Goal: Task Accomplishment & Management: Use online tool/utility

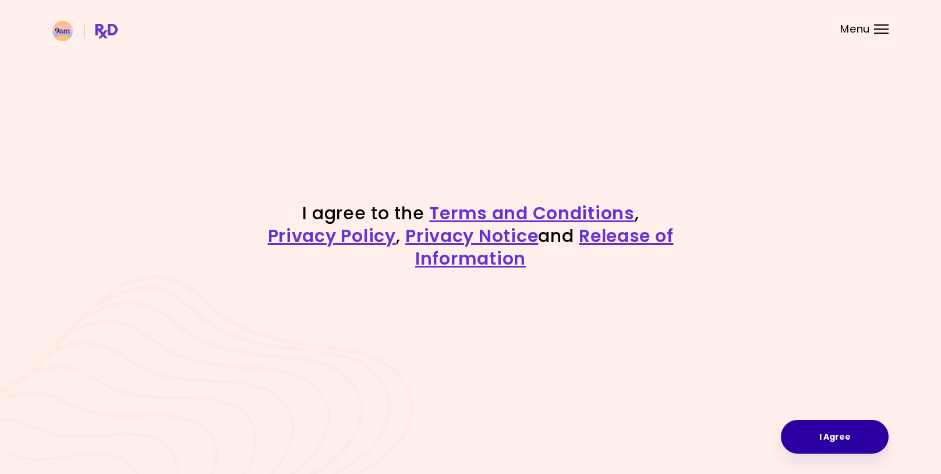
click at [818, 432] on button "I Agree" at bounding box center [834, 437] width 108 height 34
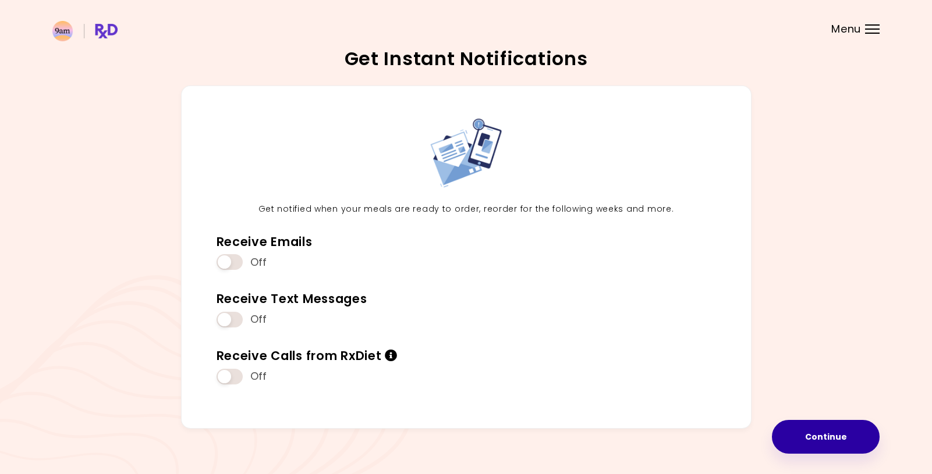
click at [828, 449] on button "Continue" at bounding box center [826, 437] width 108 height 34
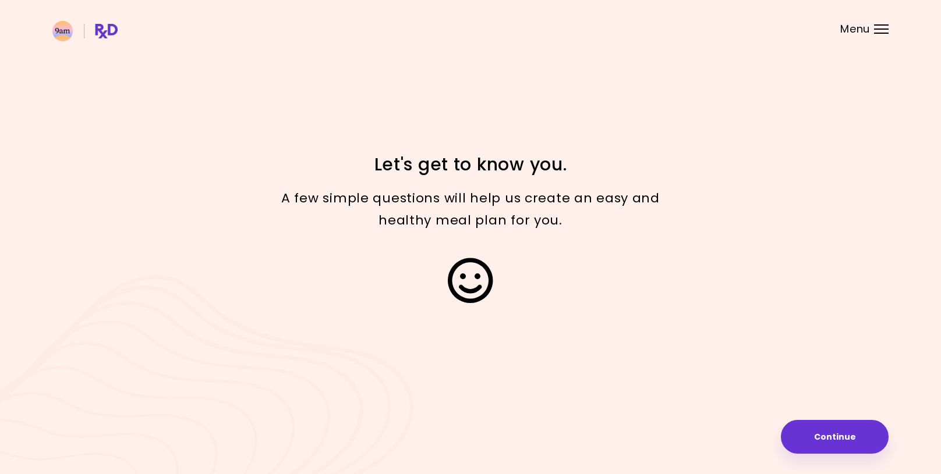
click at [857, 435] on button "Continue" at bounding box center [834, 437] width 108 height 34
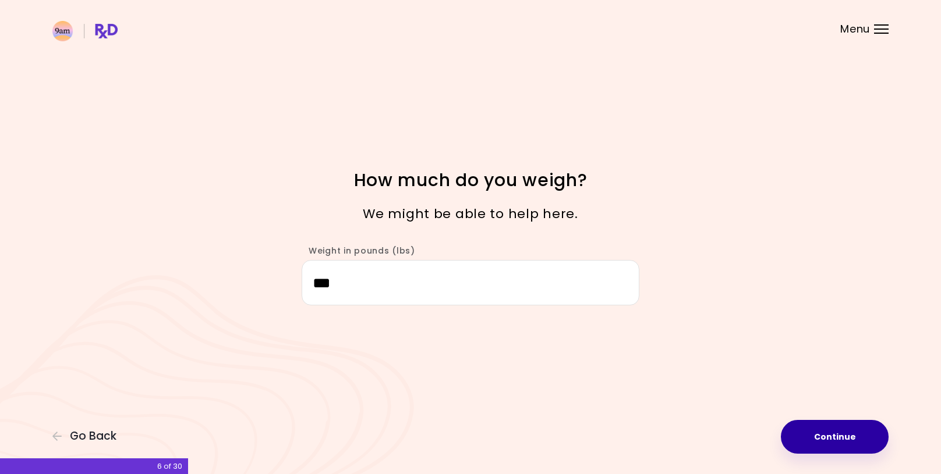
click at [842, 441] on button "Continue" at bounding box center [834, 437] width 108 height 34
select select "****"
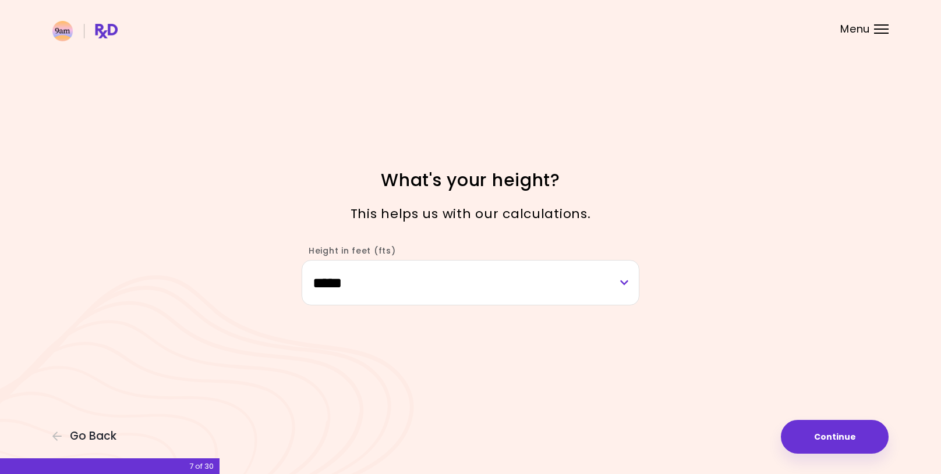
click at [849, 431] on button "Continue" at bounding box center [834, 437] width 108 height 34
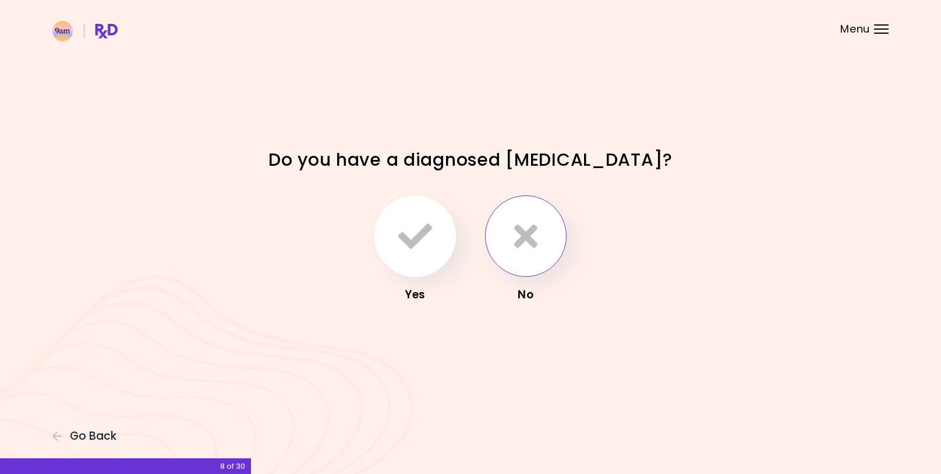
click at [526, 243] on icon "button" at bounding box center [525, 236] width 23 height 34
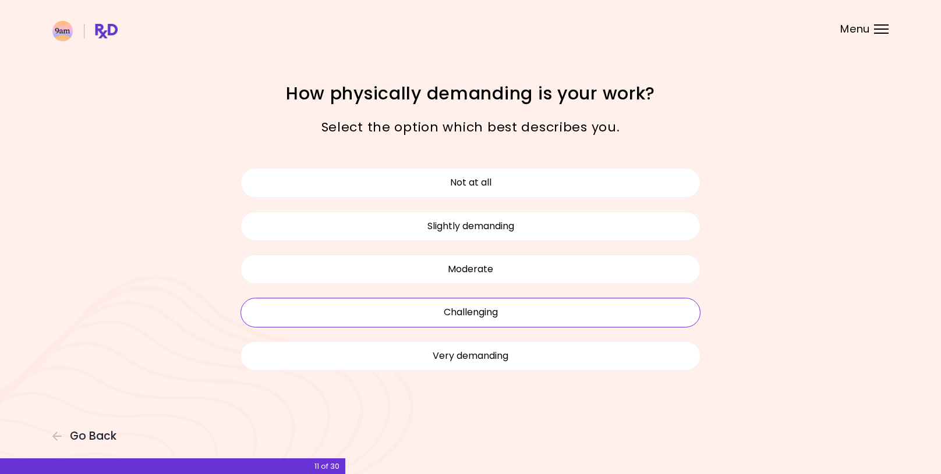
click at [527, 319] on button "Challenging" at bounding box center [470, 312] width 460 height 29
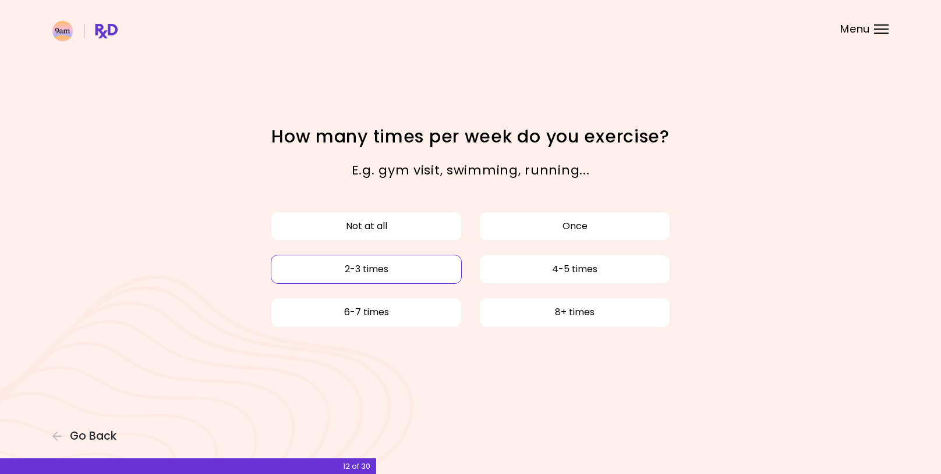
click at [433, 274] on button "2-3 times" at bounding box center [366, 269] width 191 height 29
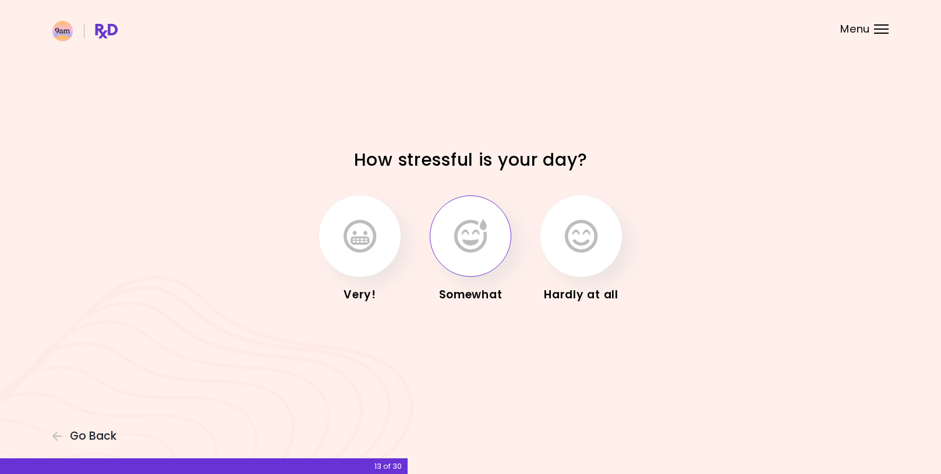
click at [462, 264] on button "button" at bounding box center [470, 236] width 81 height 81
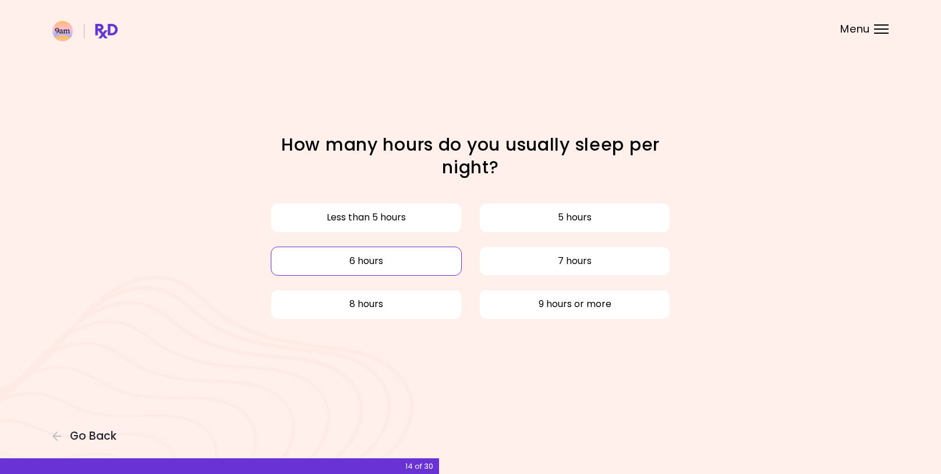
click at [412, 266] on button "6 hours" at bounding box center [366, 261] width 191 height 29
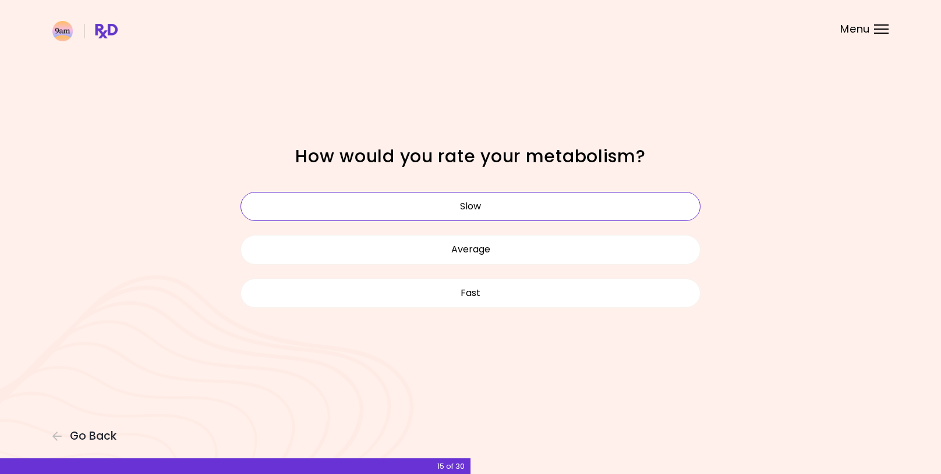
click at [538, 212] on button "Slow" at bounding box center [470, 206] width 460 height 29
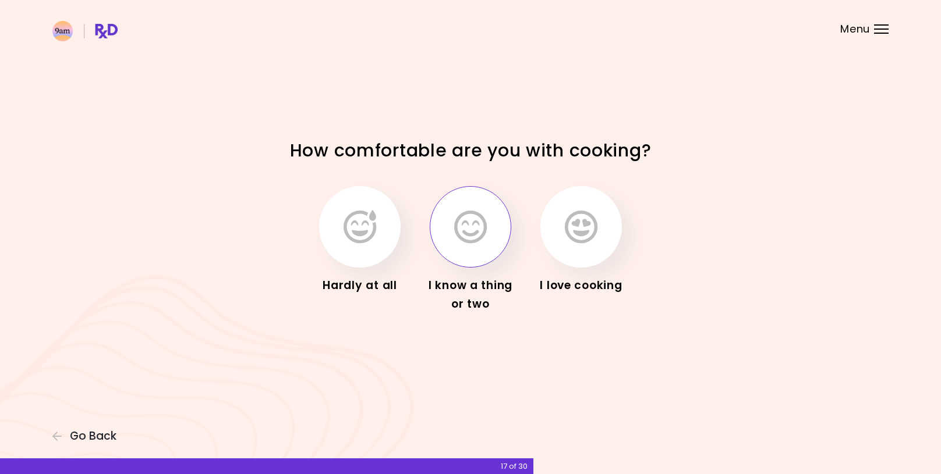
click at [473, 247] on button "button" at bounding box center [470, 226] width 81 height 81
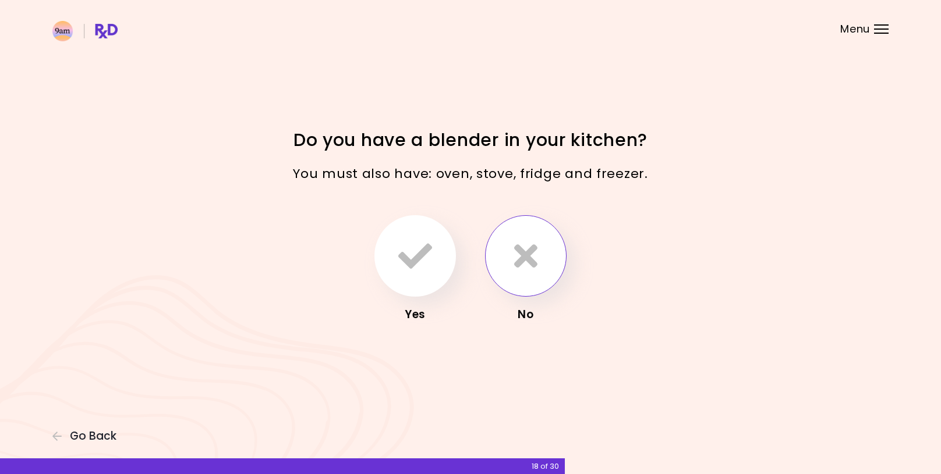
click at [536, 268] on icon "button" at bounding box center [525, 256] width 23 height 34
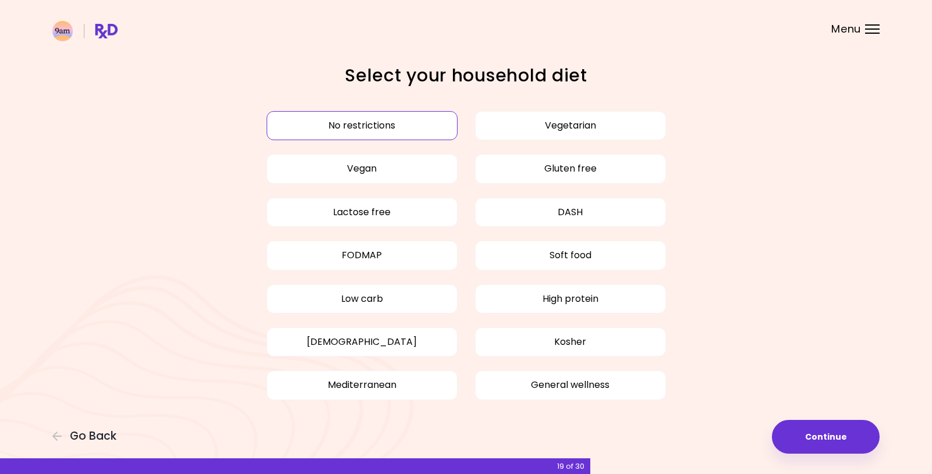
click at [432, 130] on button "No restrictions" at bounding box center [362, 125] width 191 height 29
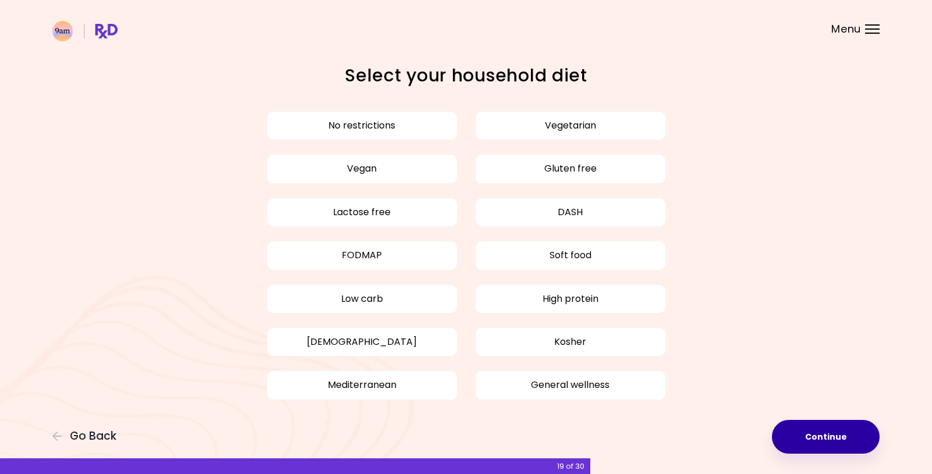
click at [852, 435] on button "Continue" at bounding box center [826, 437] width 108 height 34
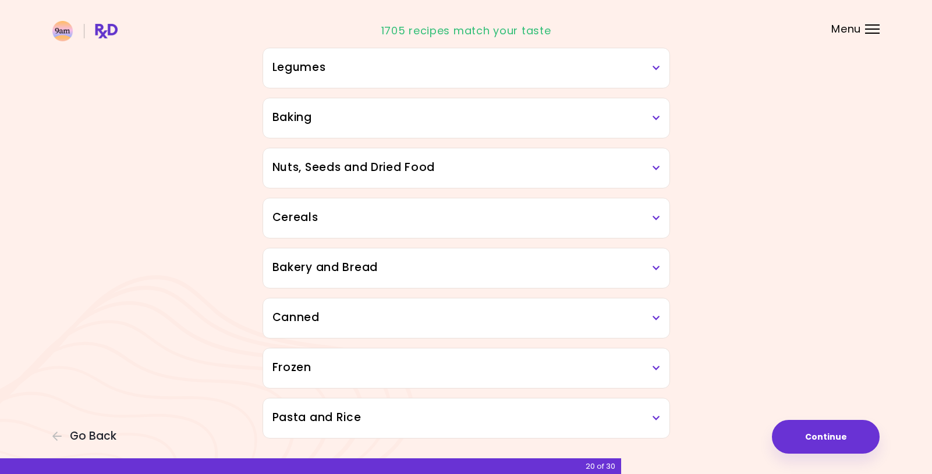
scroll to position [552, 0]
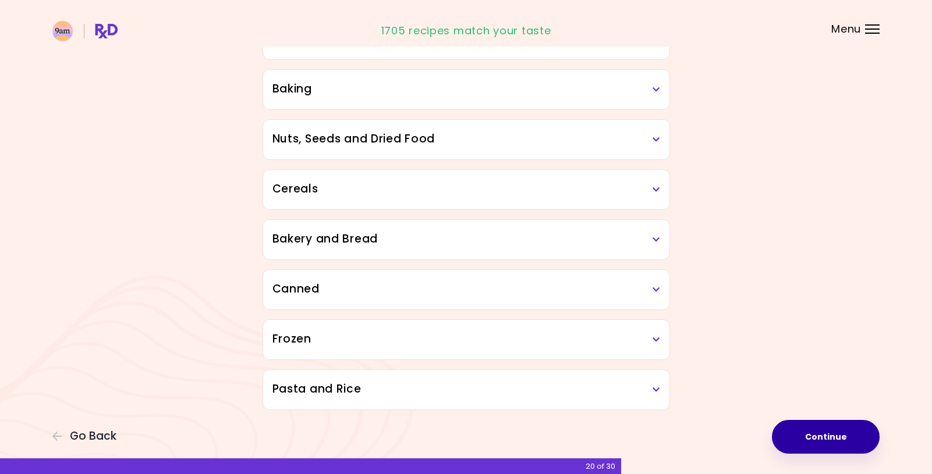
click at [841, 445] on button "Continue" at bounding box center [826, 437] width 108 height 34
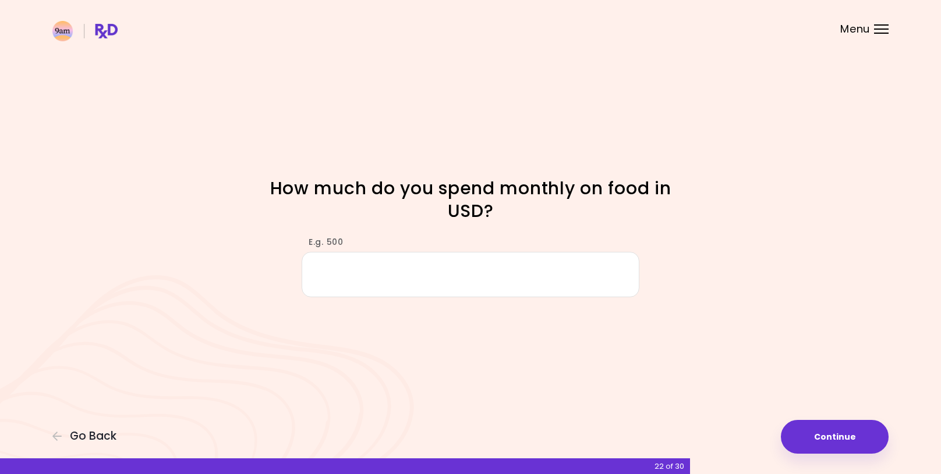
click at [416, 272] on input "E.g. 500" at bounding box center [470, 274] width 338 height 45
type input "***"
drag, startPoint x: 836, startPoint y: 440, endPoint x: 824, endPoint y: 443, distance: 12.6
click at [832, 442] on button "Continue" at bounding box center [834, 437] width 108 height 34
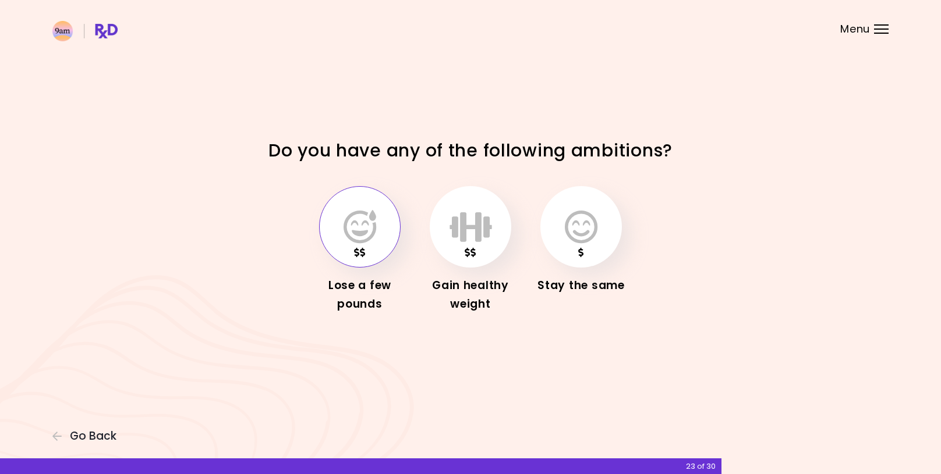
click at [364, 250] on button "button" at bounding box center [359, 226] width 81 height 81
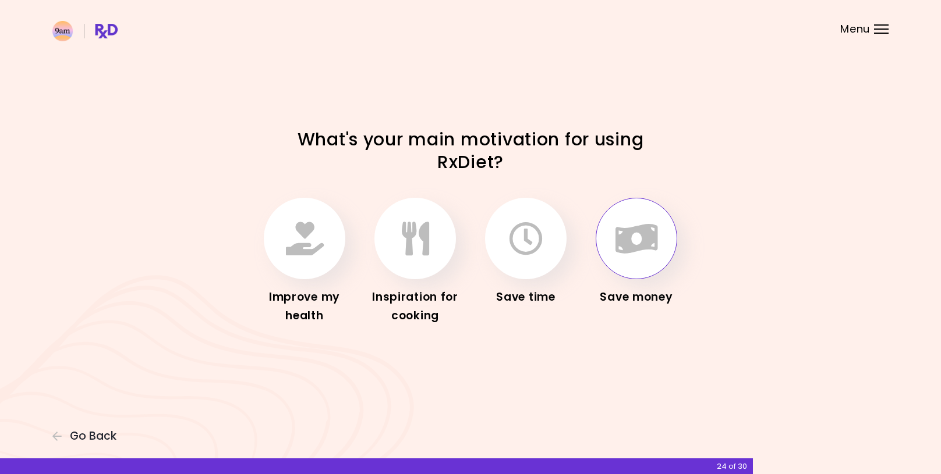
click at [638, 246] on icon "button" at bounding box center [636, 239] width 42 height 34
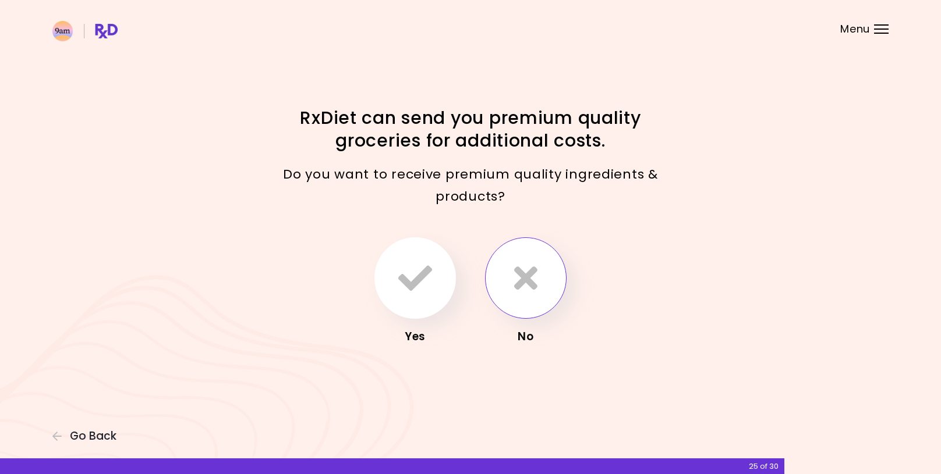
click at [528, 279] on icon "button" at bounding box center [525, 278] width 23 height 34
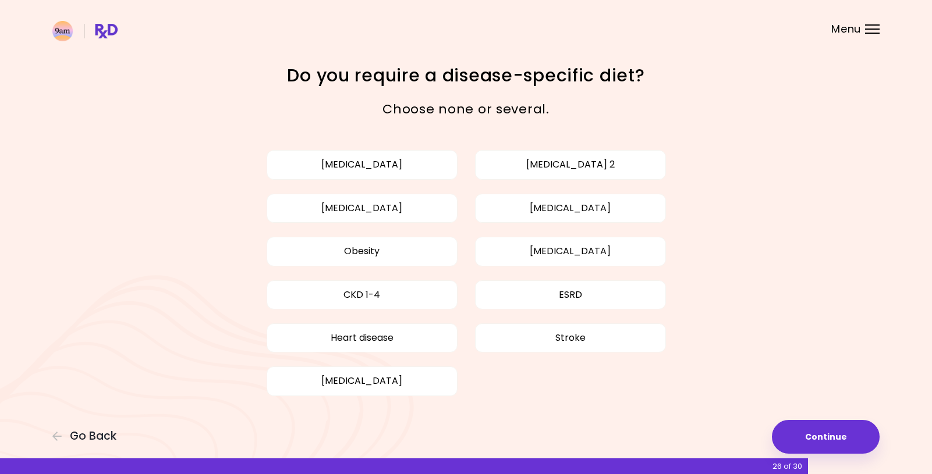
scroll to position [8, 0]
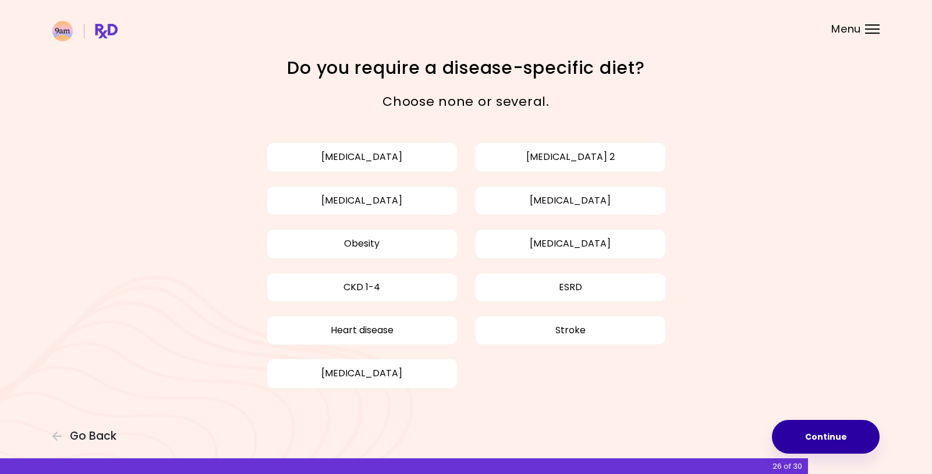
click at [825, 435] on button "Continue" at bounding box center [826, 437] width 108 height 34
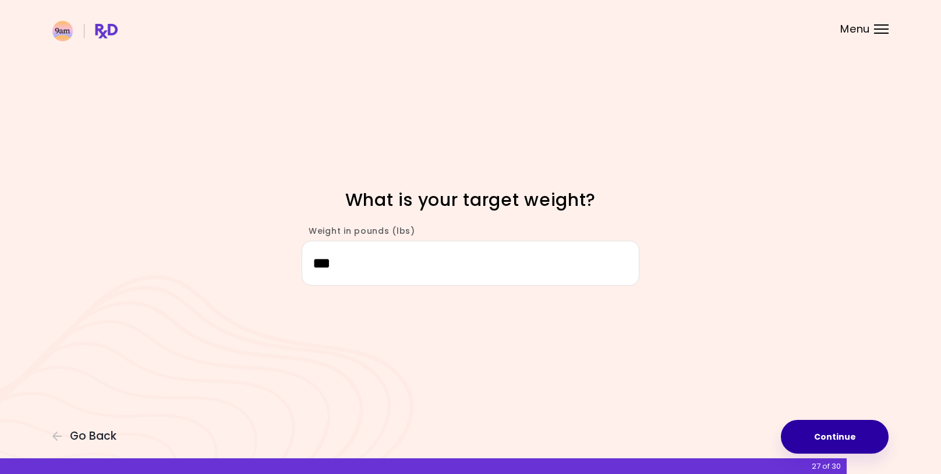
type input "***"
click at [863, 431] on button "Continue" at bounding box center [834, 437] width 108 height 34
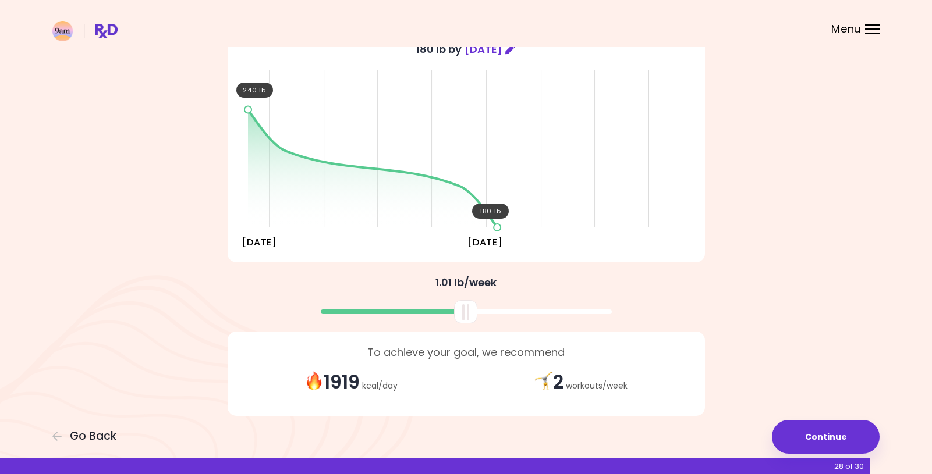
scroll to position [116, 0]
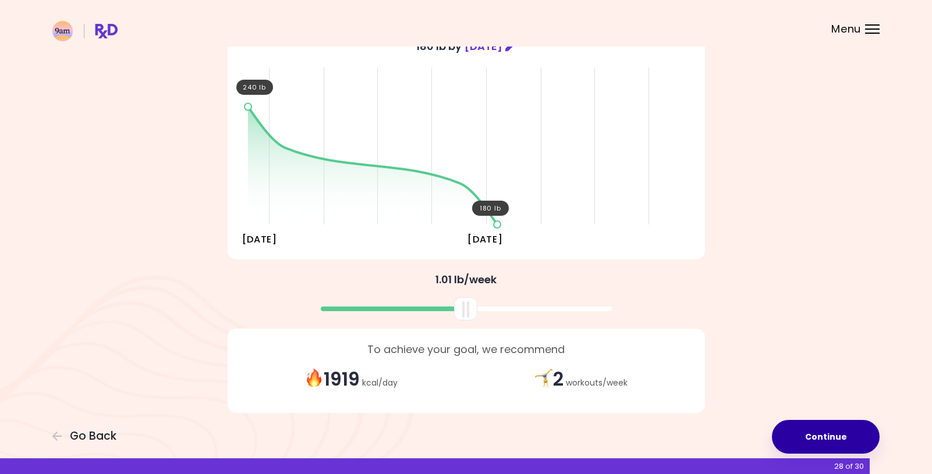
click at [829, 442] on button "Continue" at bounding box center [826, 437] width 108 height 34
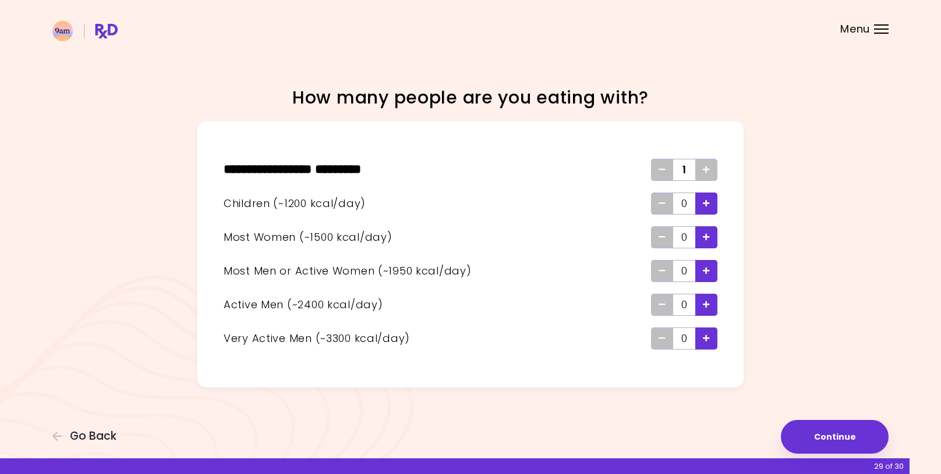
click at [712, 269] on div "Add - Man or Active Woman" at bounding box center [706, 271] width 22 height 22
click at [835, 432] on button "Continue" at bounding box center [834, 437] width 108 height 34
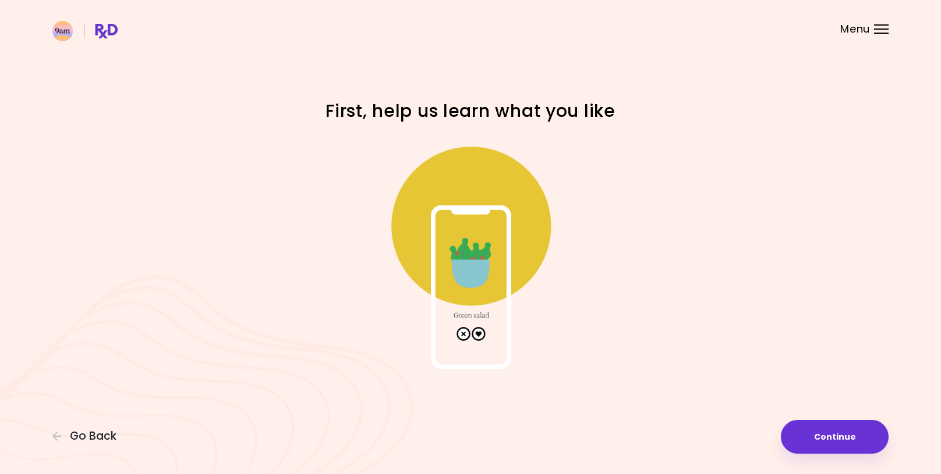
click at [475, 333] on img at bounding box center [470, 253] width 233 height 233
click at [834, 437] on button "Continue" at bounding box center [834, 437] width 108 height 34
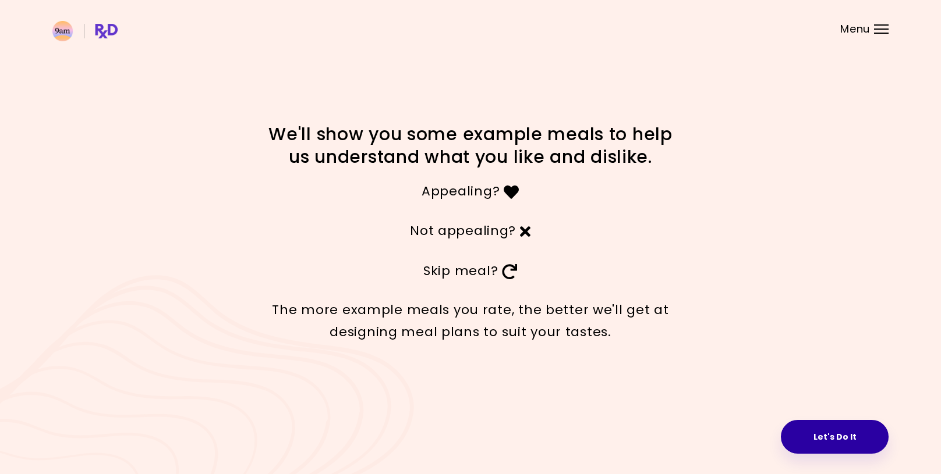
click at [826, 438] on button "Let's Do It" at bounding box center [834, 437] width 108 height 34
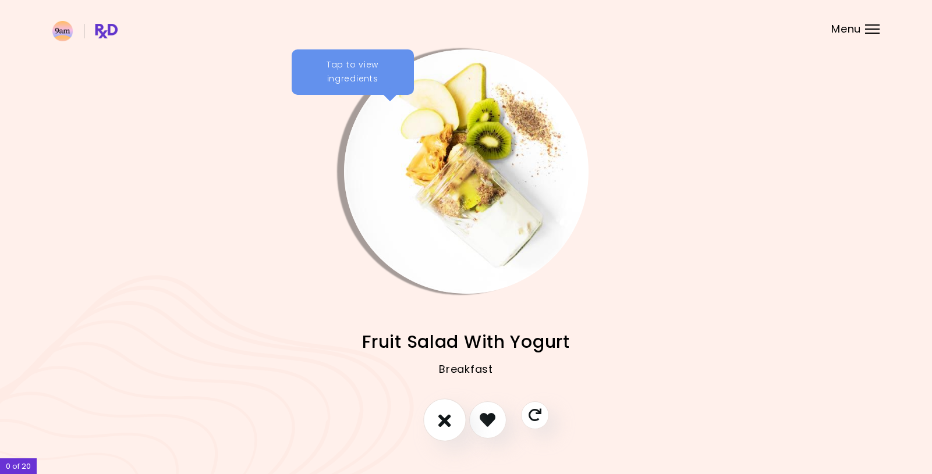
click at [447, 430] on button "I don't like this recipe" at bounding box center [444, 420] width 43 height 43
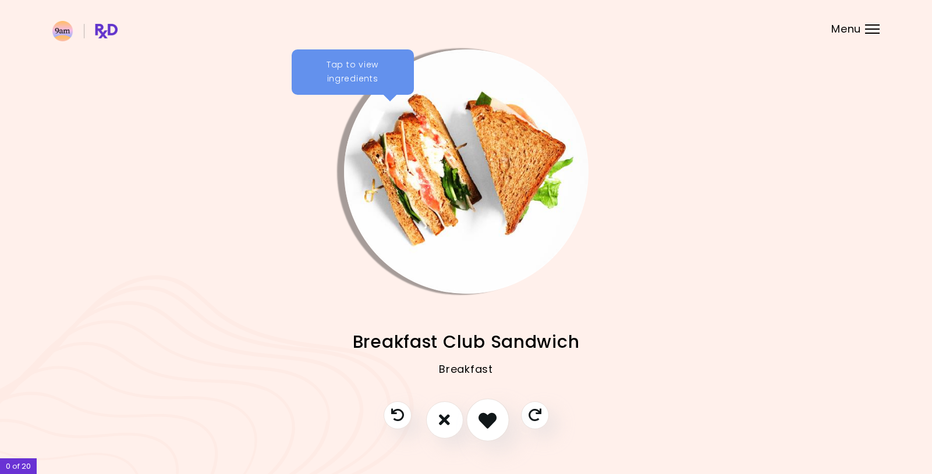
click at [487, 418] on icon "I like this recipe" at bounding box center [487, 420] width 18 height 18
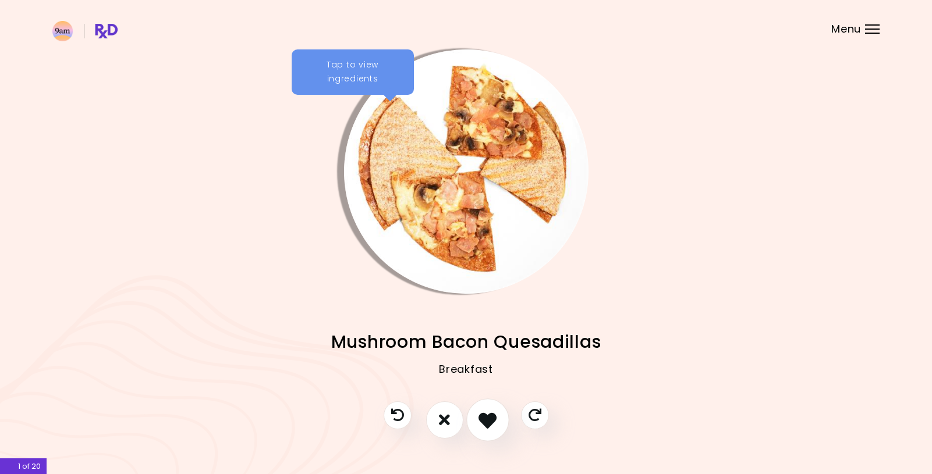
click at [495, 417] on icon "I like this recipe" at bounding box center [487, 420] width 18 height 18
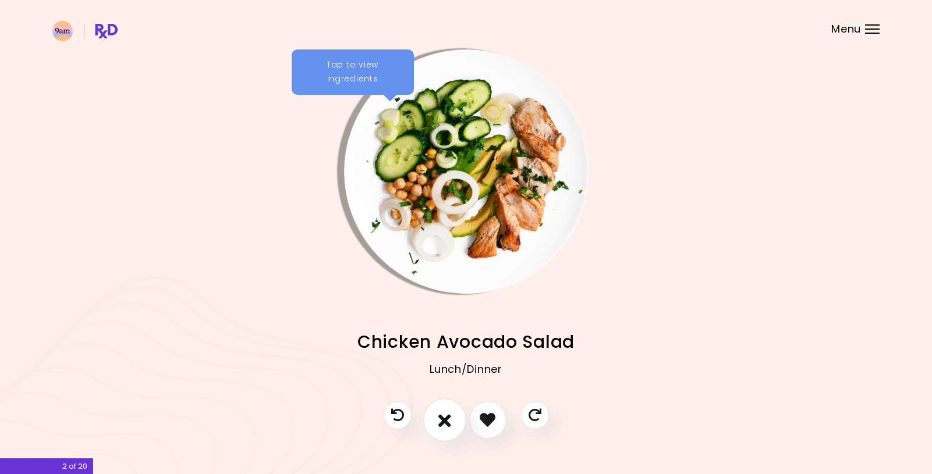
click at [455, 425] on button "I don't like this recipe" at bounding box center [444, 420] width 43 height 43
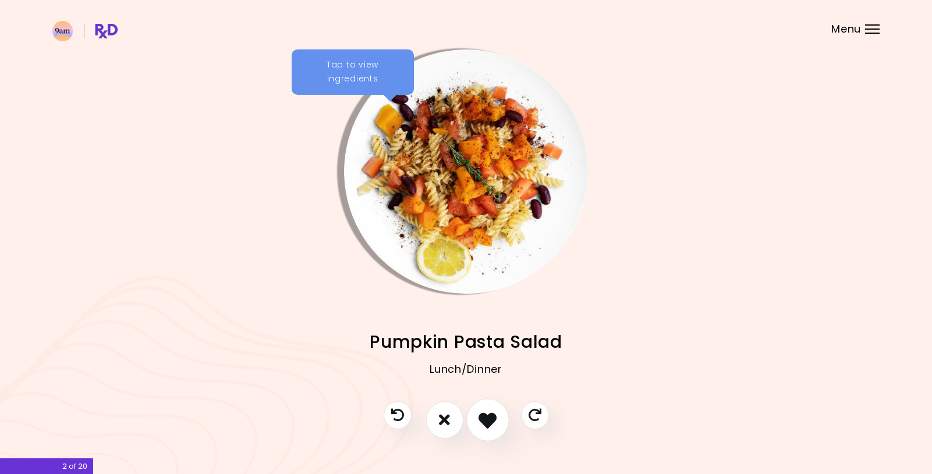
click at [483, 416] on icon "I like this recipe" at bounding box center [487, 420] width 18 height 18
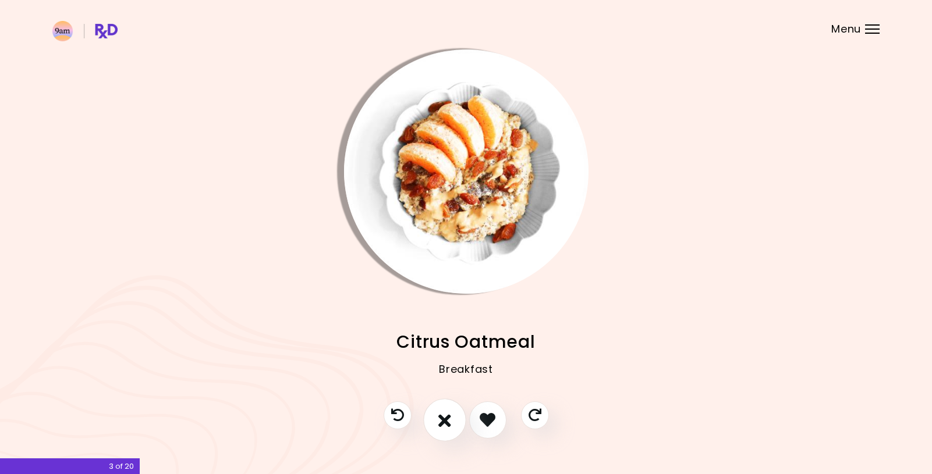
click at [440, 425] on icon "I don't like this recipe" at bounding box center [444, 420] width 13 height 18
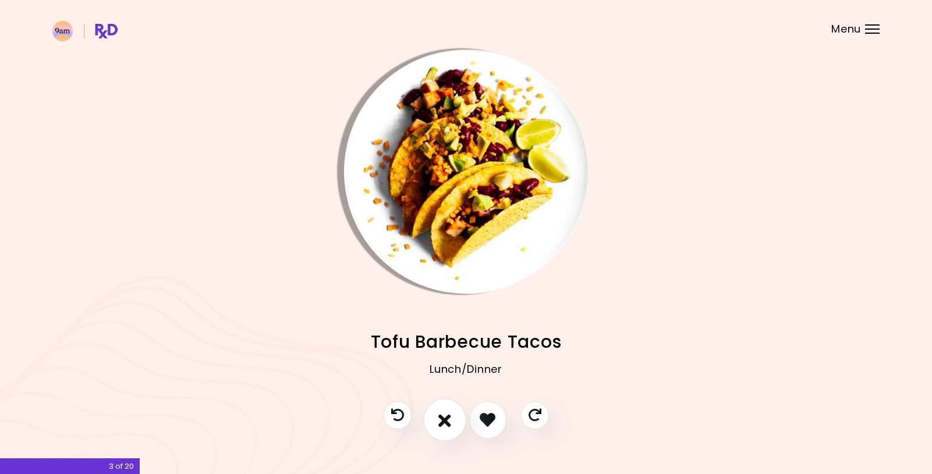
click at [438, 421] on button "I don't like this recipe" at bounding box center [444, 420] width 43 height 43
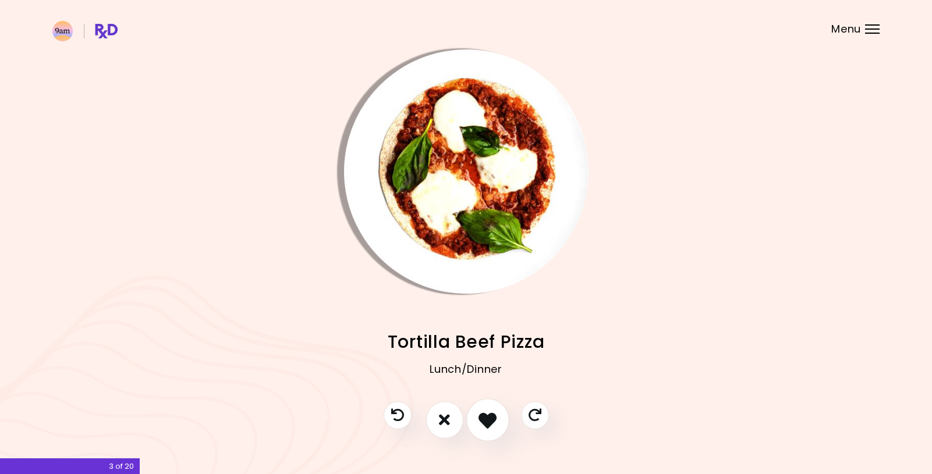
click at [488, 419] on icon "I like this recipe" at bounding box center [487, 420] width 18 height 18
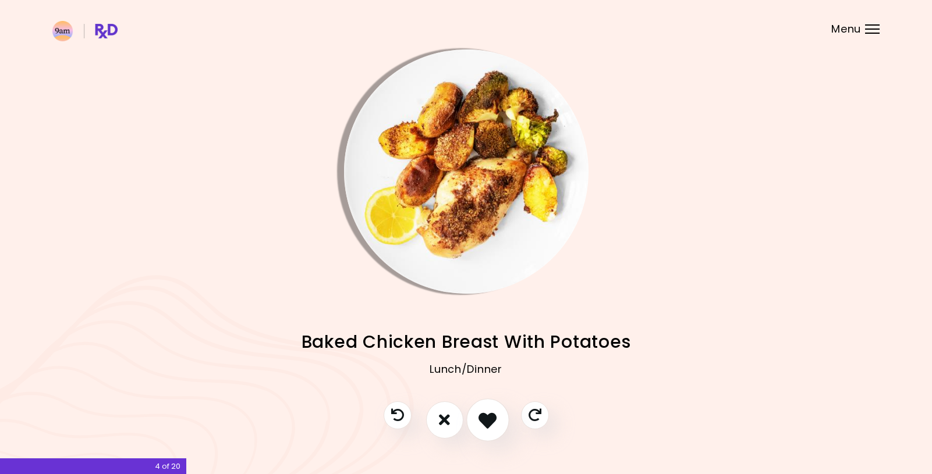
click at [480, 422] on icon "I like this recipe" at bounding box center [487, 420] width 18 height 18
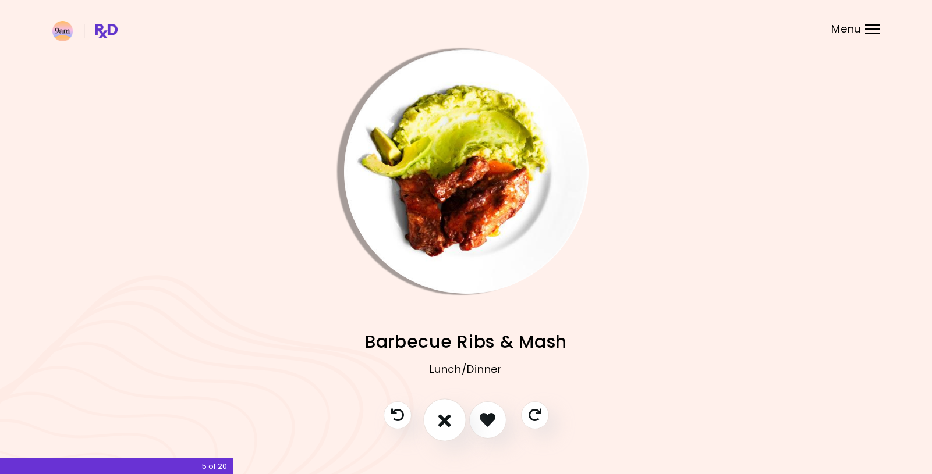
click at [443, 425] on icon "I don't like this recipe" at bounding box center [444, 420] width 13 height 18
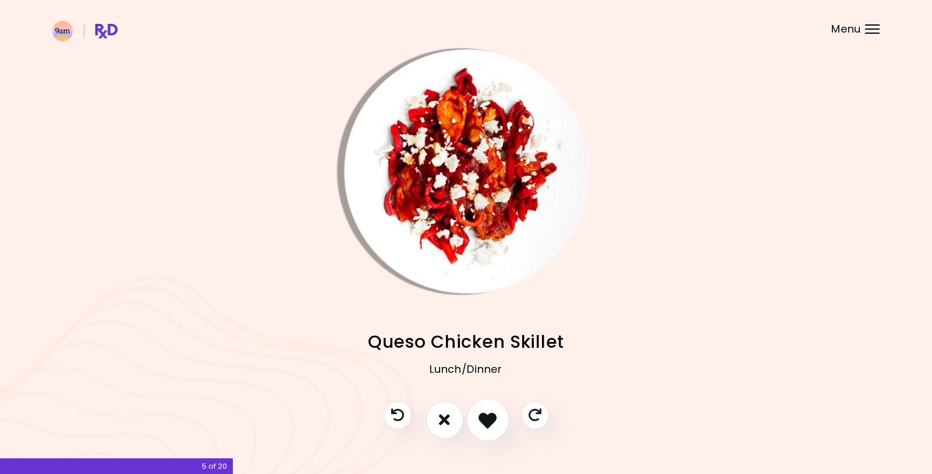
click at [489, 419] on icon "I like this recipe" at bounding box center [487, 420] width 18 height 18
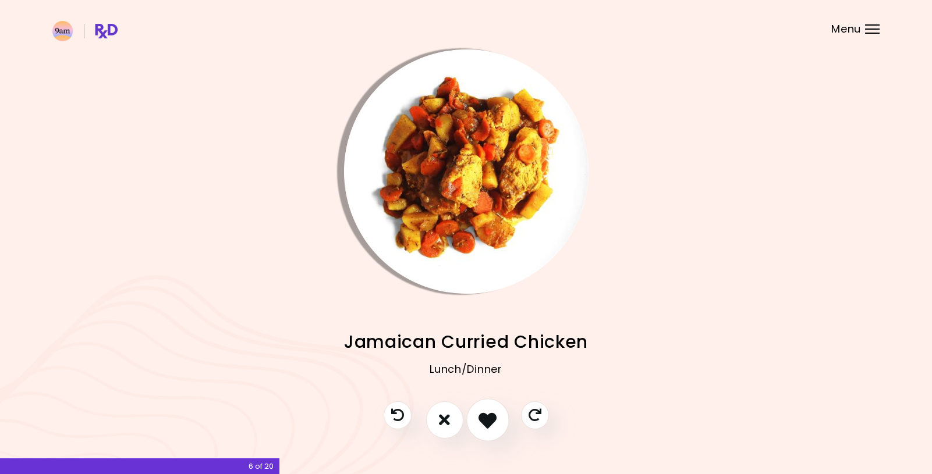
click at [492, 422] on icon "I like this recipe" at bounding box center [487, 420] width 18 height 18
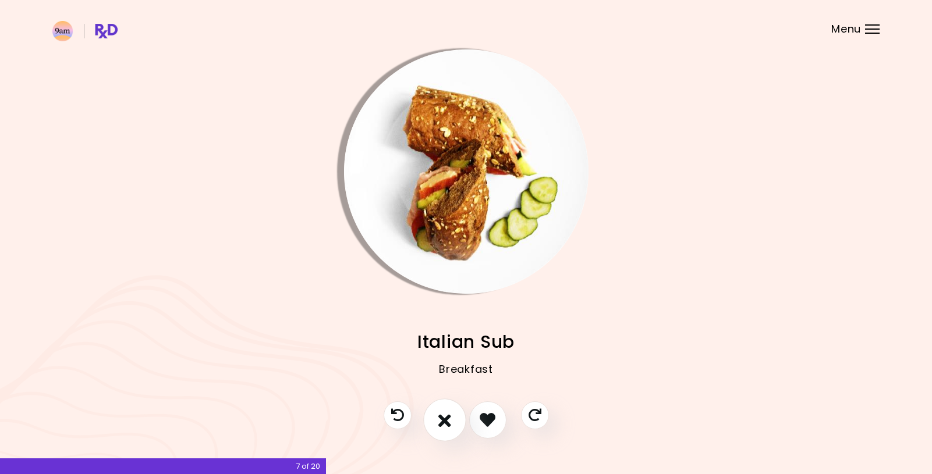
click at [451, 431] on button "I don't like this recipe" at bounding box center [444, 420] width 43 height 43
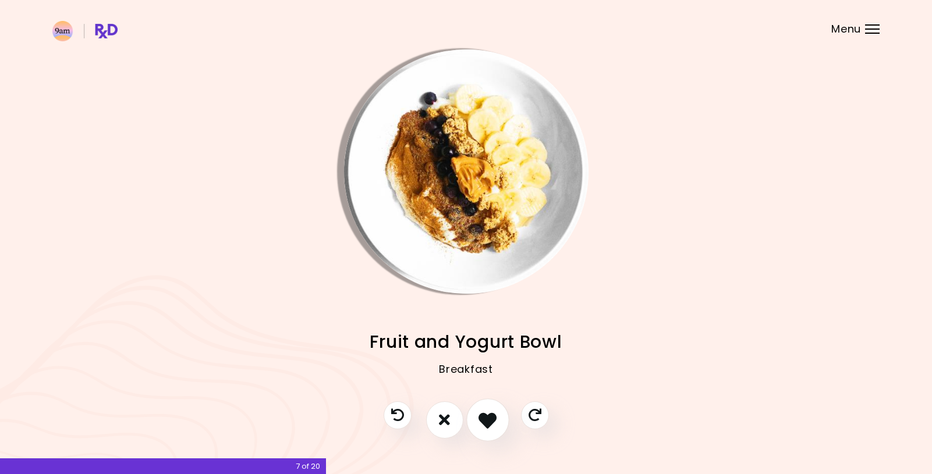
click at [488, 421] on icon "I like this recipe" at bounding box center [487, 420] width 18 height 18
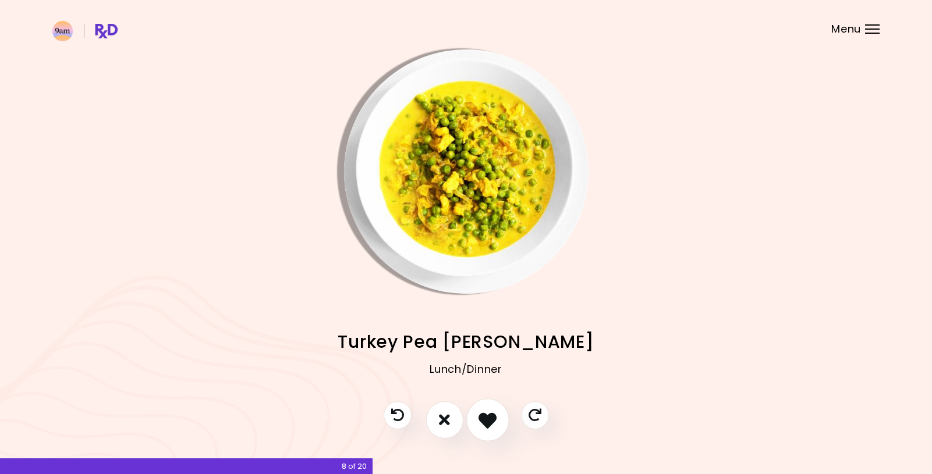
click at [481, 420] on icon "I like this recipe" at bounding box center [487, 420] width 18 height 18
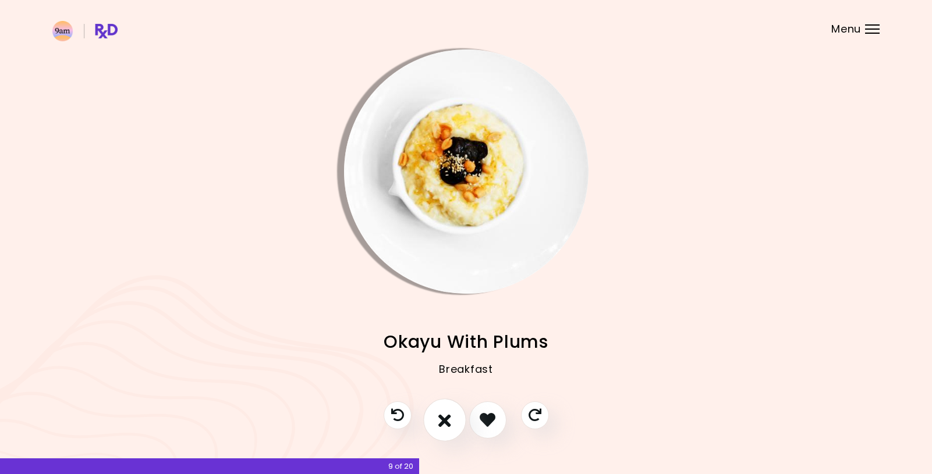
click at [443, 429] on icon "I don't like this recipe" at bounding box center [444, 420] width 13 height 18
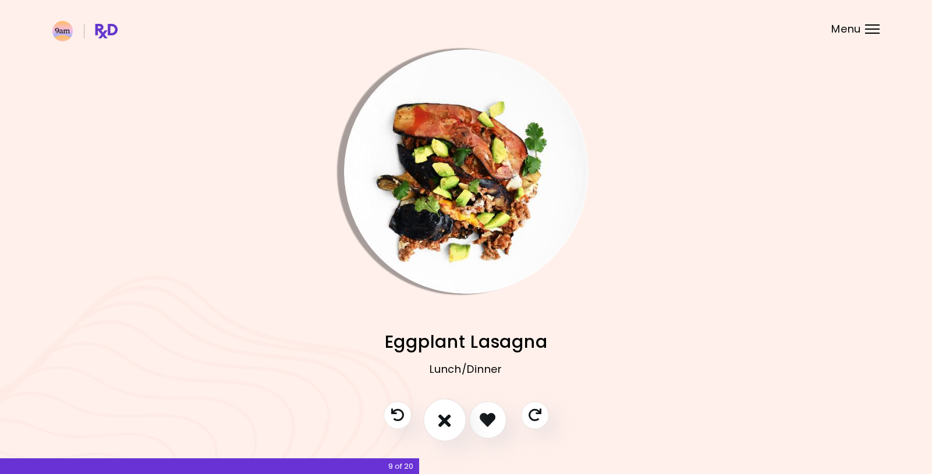
click at [435, 423] on button "I don't like this recipe" at bounding box center [444, 420] width 43 height 43
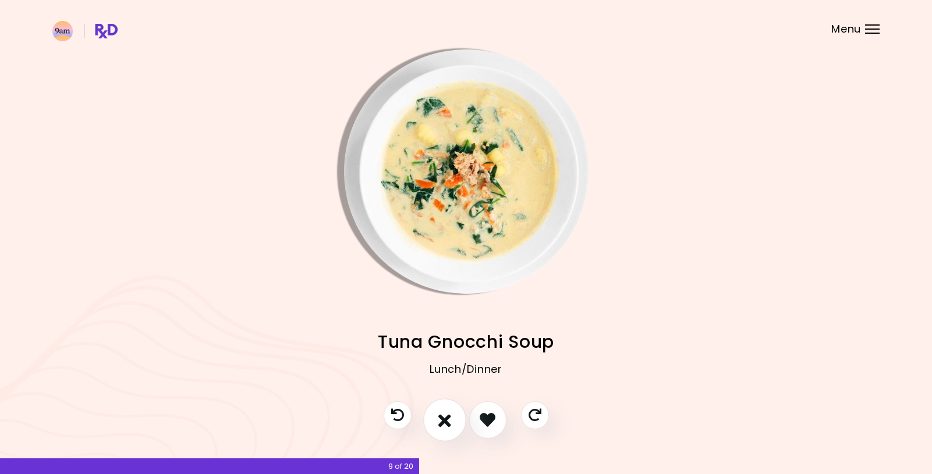
click at [451, 418] on button "I don't like this recipe" at bounding box center [444, 420] width 43 height 43
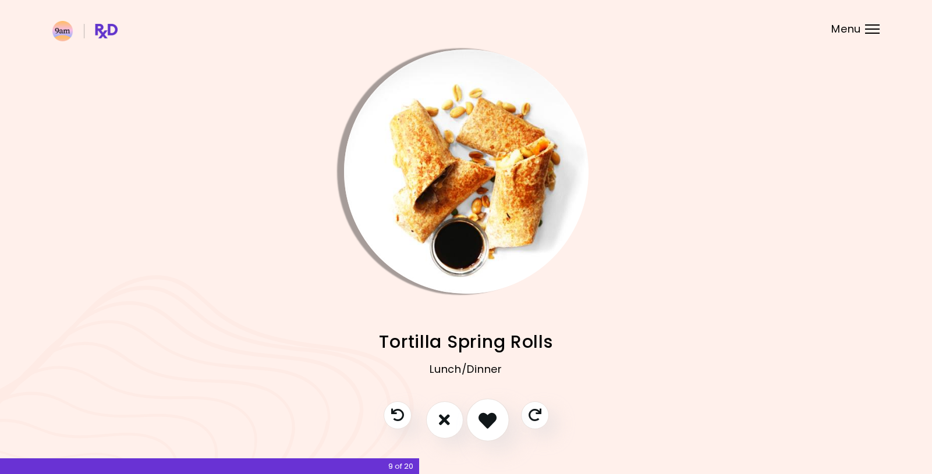
click at [489, 424] on icon "I like this recipe" at bounding box center [487, 420] width 18 height 18
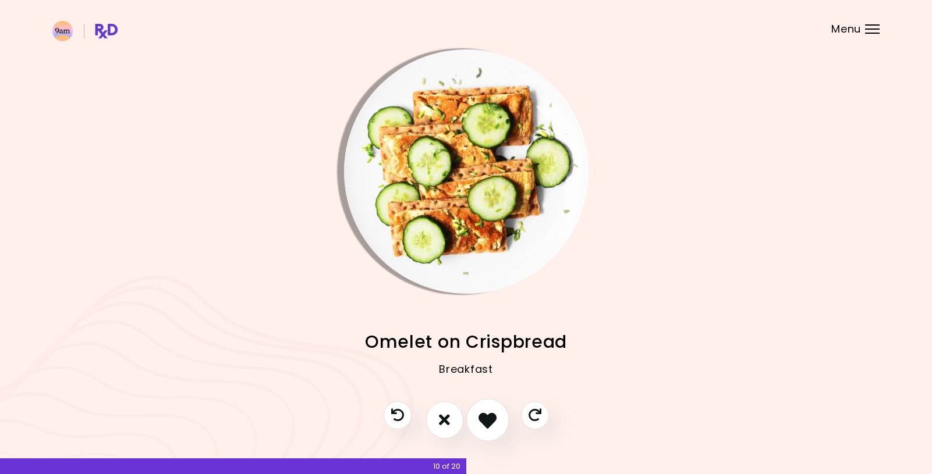
click at [481, 423] on icon "I like this recipe" at bounding box center [487, 420] width 18 height 18
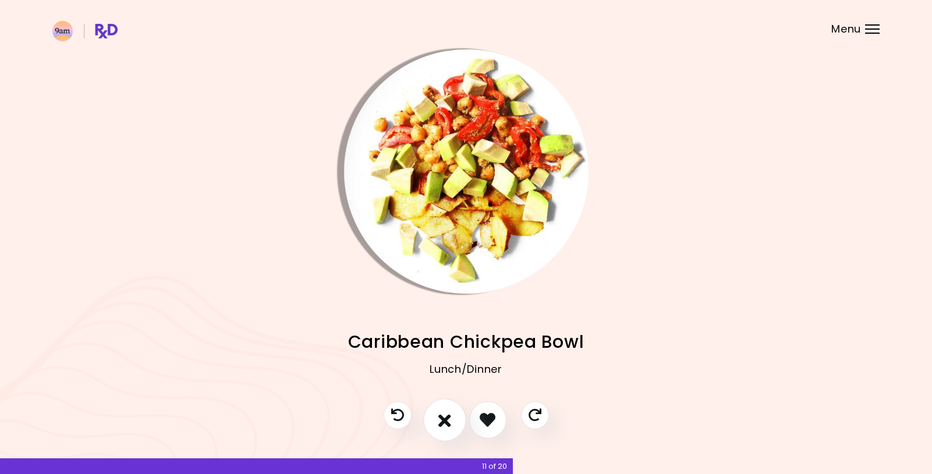
click at [450, 426] on icon "I don't like this recipe" at bounding box center [444, 420] width 13 height 18
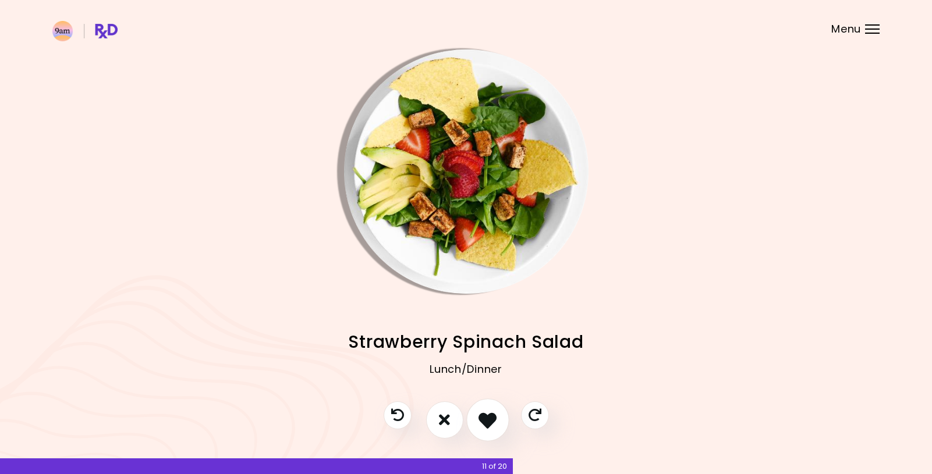
click at [494, 425] on icon "I like this recipe" at bounding box center [487, 420] width 18 height 18
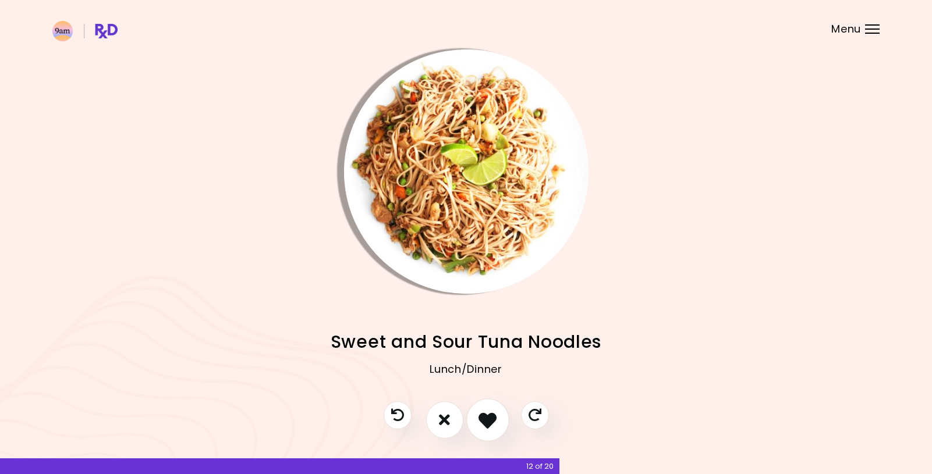
click at [491, 429] on icon "I like this recipe" at bounding box center [487, 420] width 18 height 18
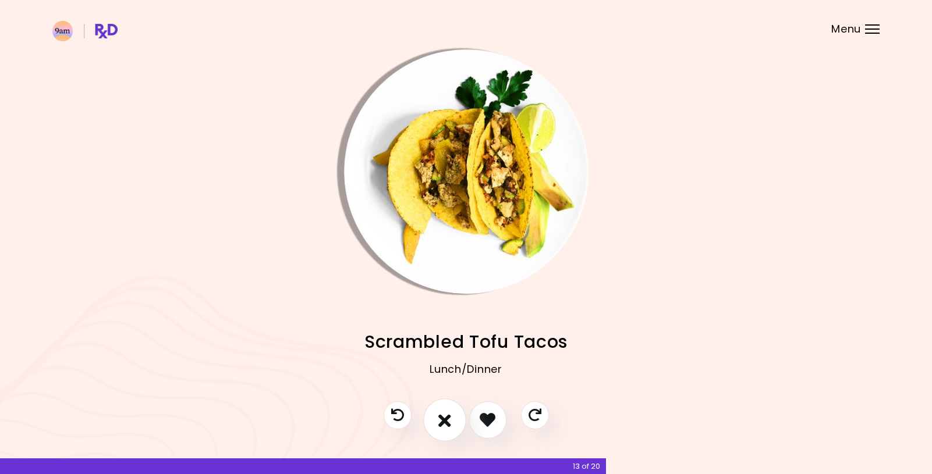
click at [452, 423] on button "I don't like this recipe" at bounding box center [444, 420] width 43 height 43
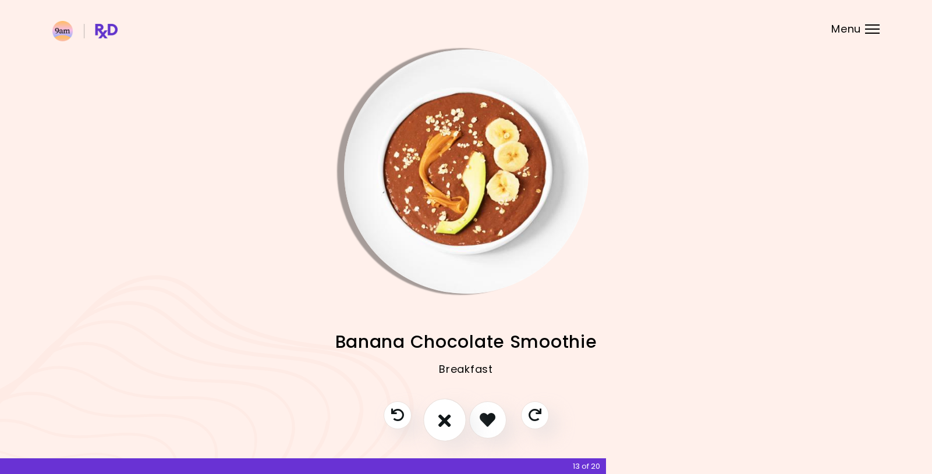
click at [453, 429] on button "I don't like this recipe" at bounding box center [444, 420] width 43 height 43
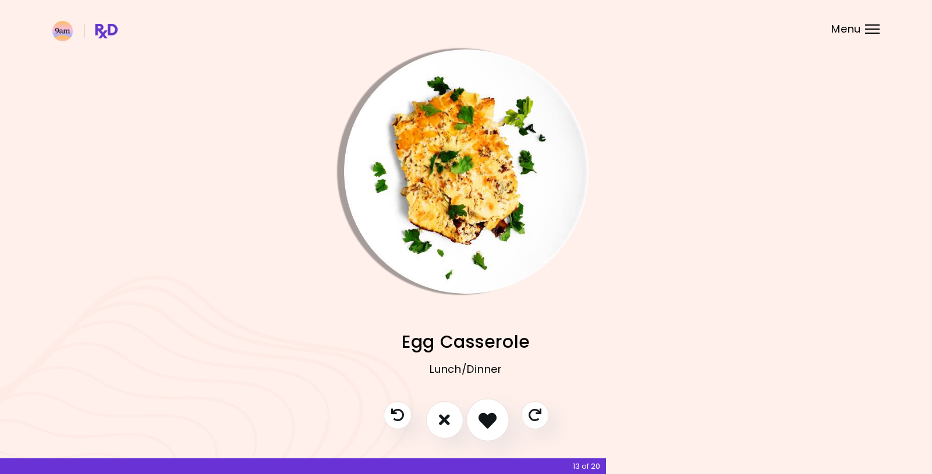
click at [482, 418] on icon "I like this recipe" at bounding box center [487, 420] width 18 height 18
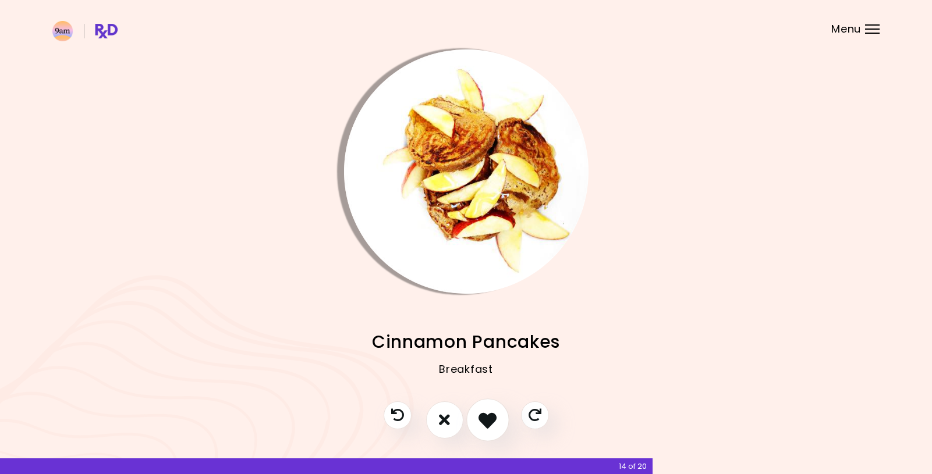
click at [488, 420] on icon "I like this recipe" at bounding box center [487, 420] width 18 height 18
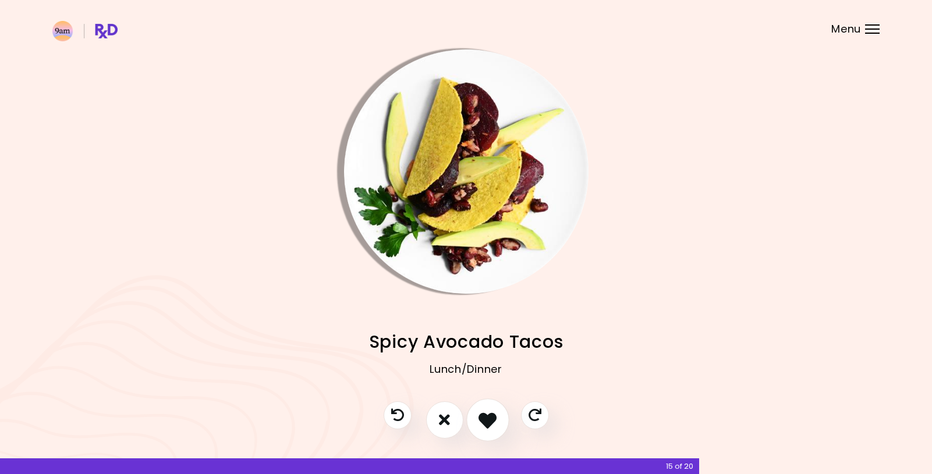
click at [489, 422] on icon "I like this recipe" at bounding box center [487, 420] width 18 height 18
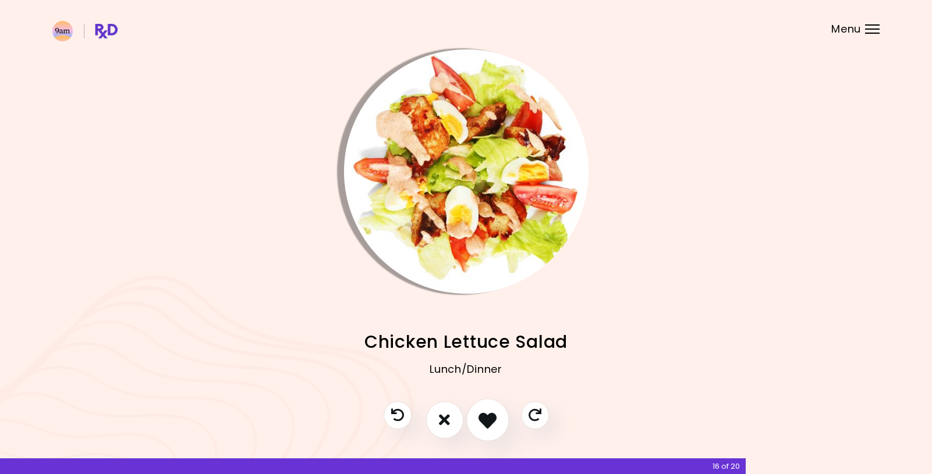
click at [494, 428] on icon "I like this recipe" at bounding box center [487, 420] width 18 height 18
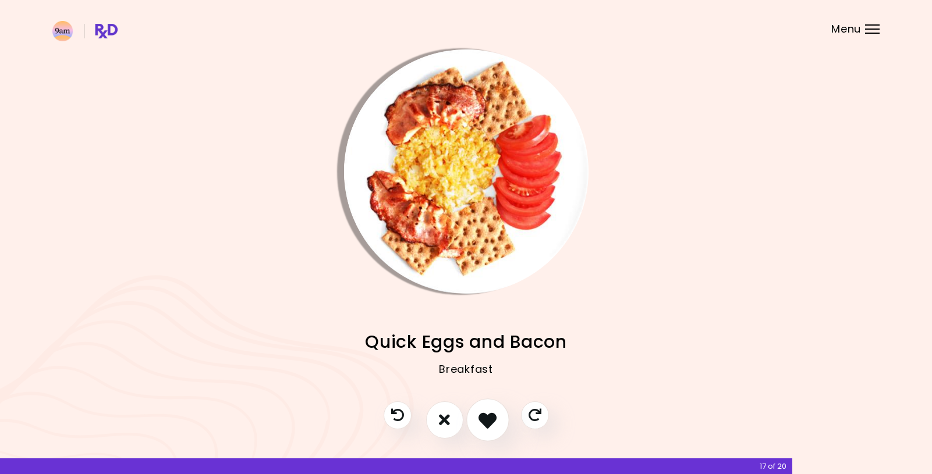
click at [489, 425] on icon "I like this recipe" at bounding box center [487, 420] width 18 height 18
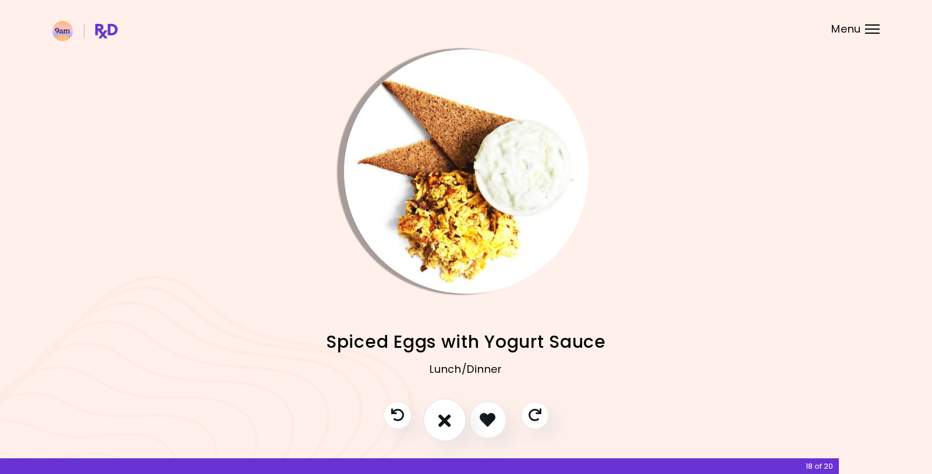
click at [442, 423] on icon "I don't like this recipe" at bounding box center [444, 420] width 13 height 18
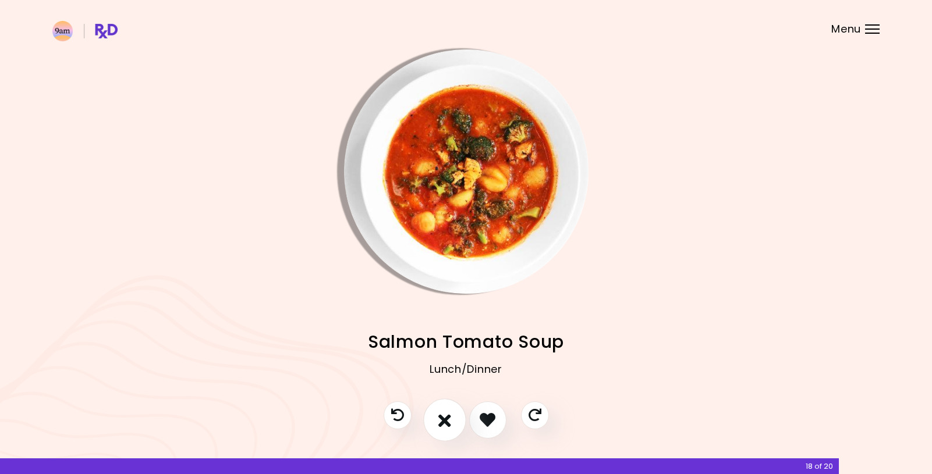
click at [446, 424] on icon "I don't like this recipe" at bounding box center [444, 420] width 13 height 18
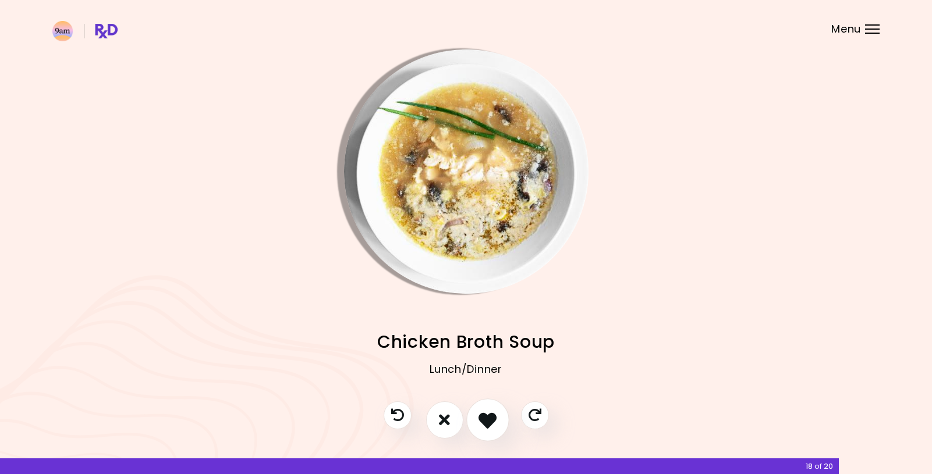
click at [483, 419] on icon "I like this recipe" at bounding box center [487, 420] width 18 height 18
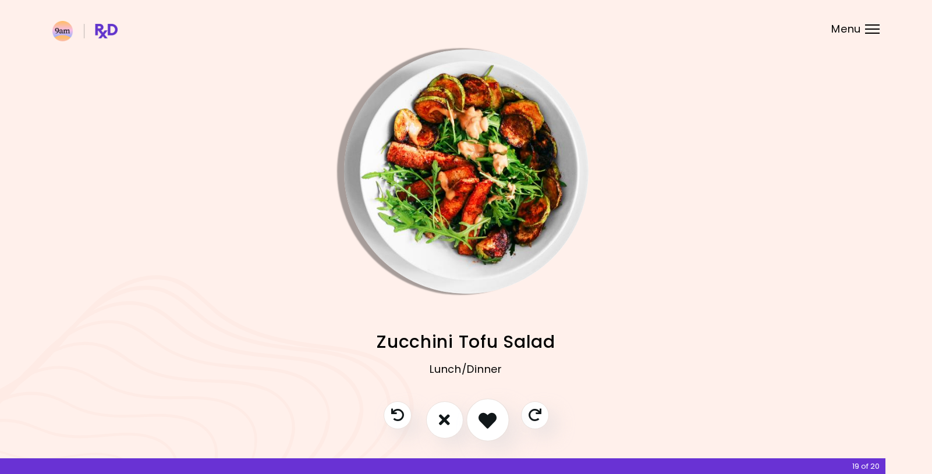
click at [483, 418] on icon "I like this recipe" at bounding box center [487, 420] width 18 height 18
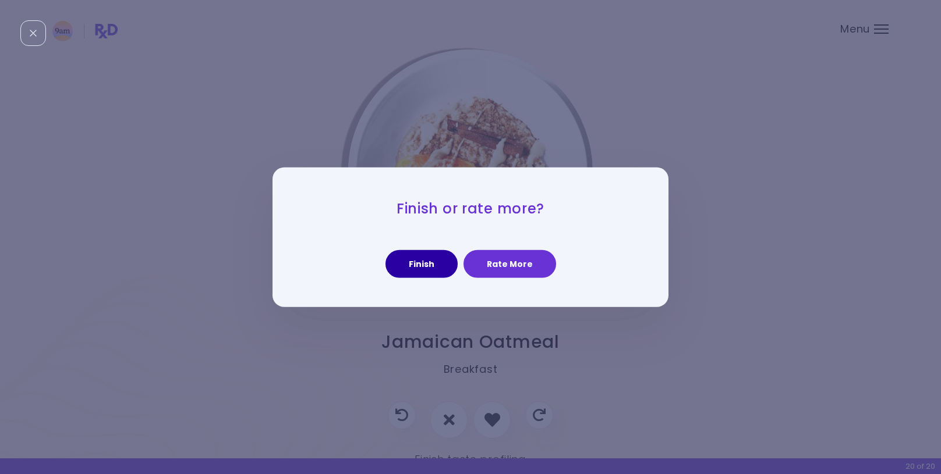
click at [451, 261] on button "Finish" at bounding box center [421, 264] width 72 height 28
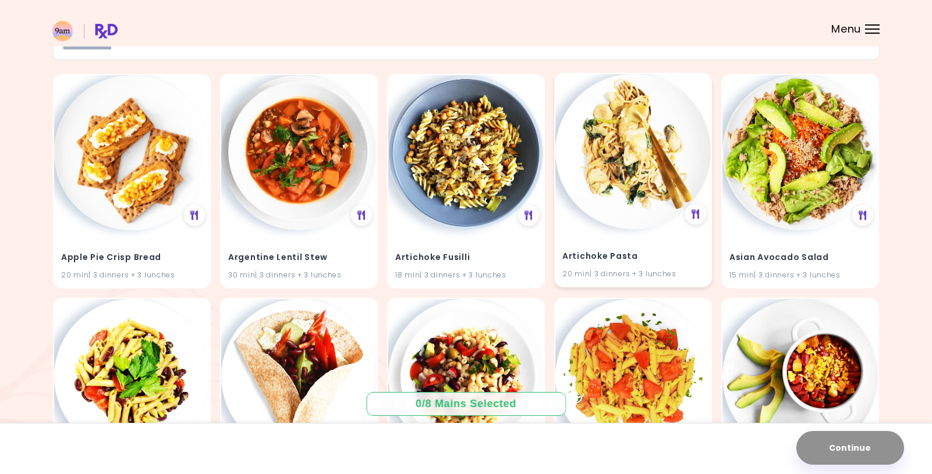
scroll to position [58, 0]
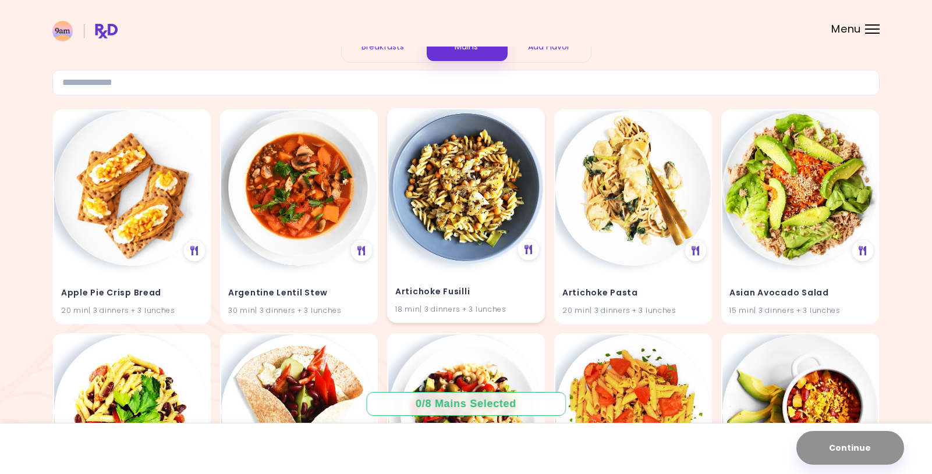
click at [494, 247] on img at bounding box center [465, 186] width 155 height 155
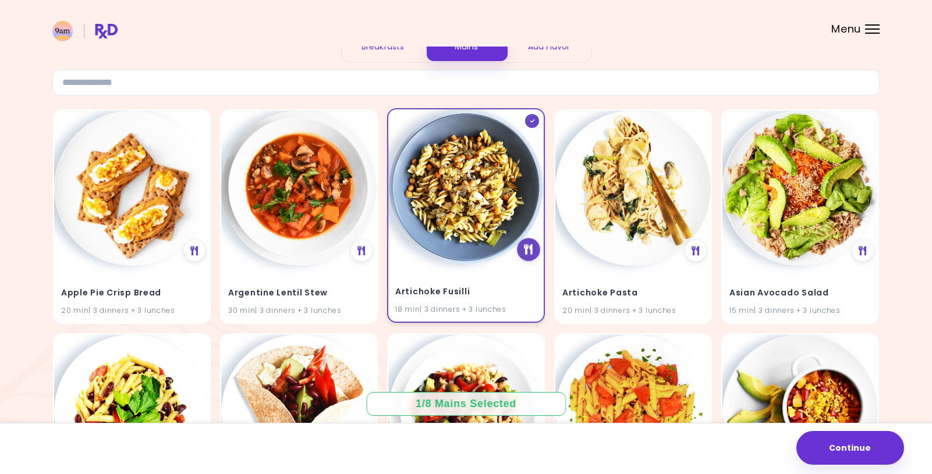
click at [526, 254] on icon at bounding box center [528, 249] width 9 height 10
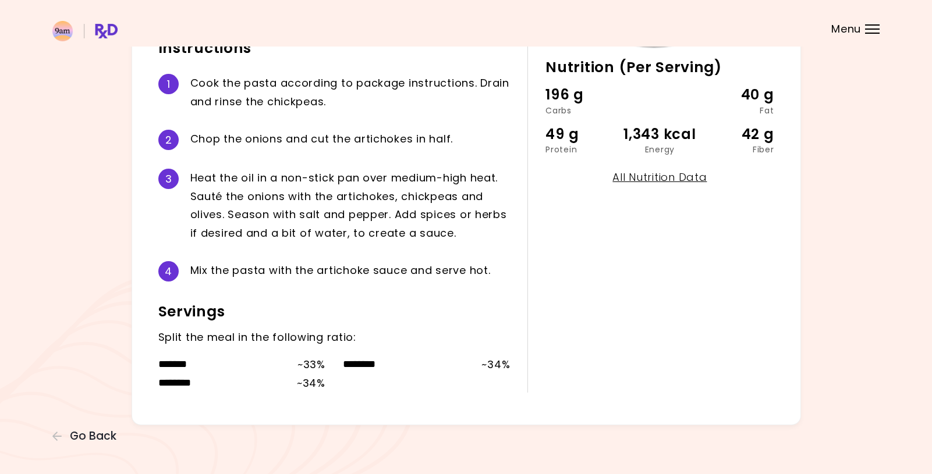
scroll to position [265, 0]
click at [100, 434] on span "Go Back" at bounding box center [93, 436] width 47 height 13
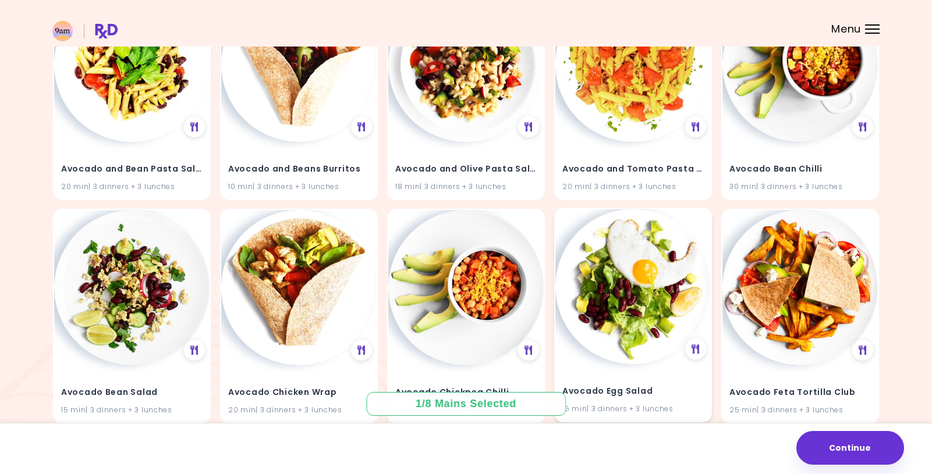
scroll to position [407, 0]
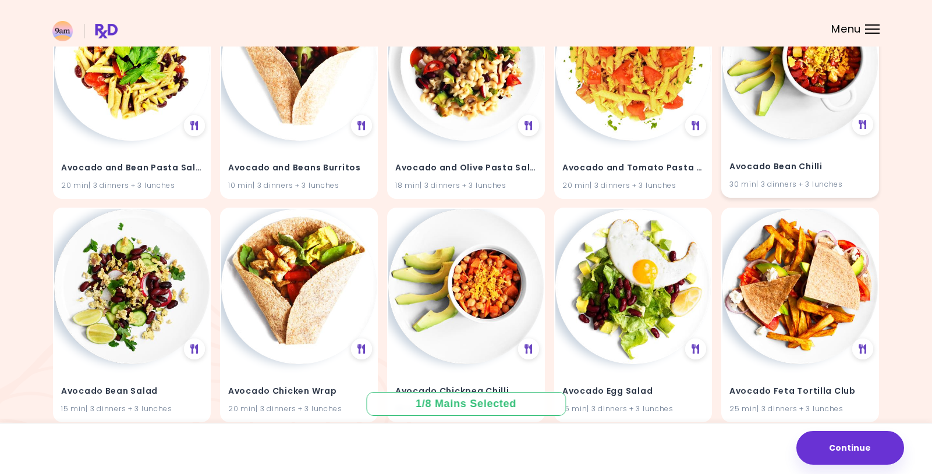
click at [787, 101] on img at bounding box center [799, 61] width 155 height 155
click at [860, 123] on icon at bounding box center [862, 124] width 9 height 10
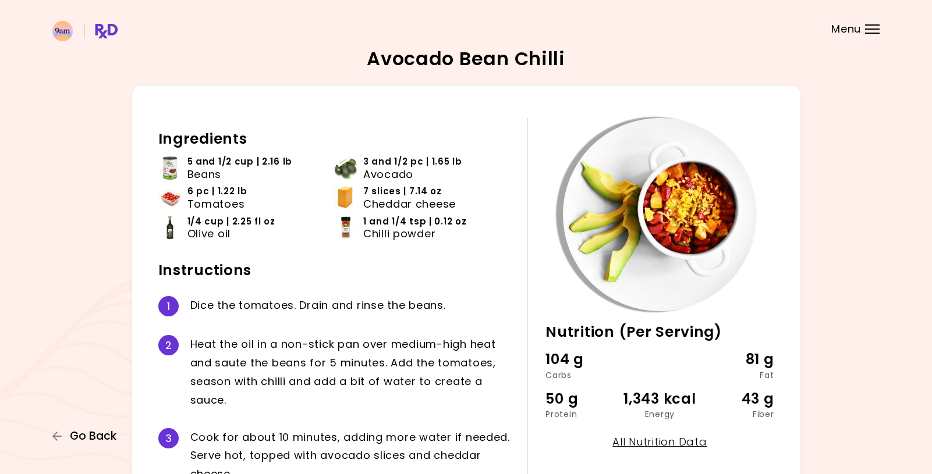
click at [84, 432] on span "Go Back" at bounding box center [93, 436] width 47 height 13
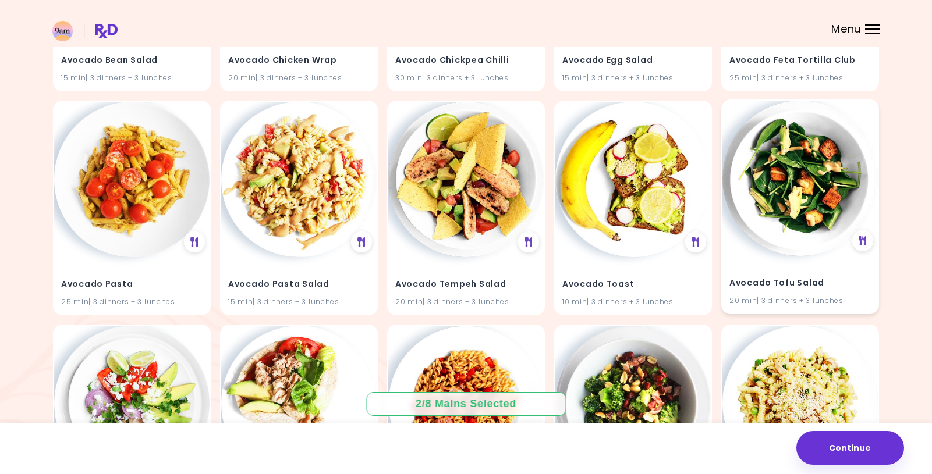
scroll to position [861, 0]
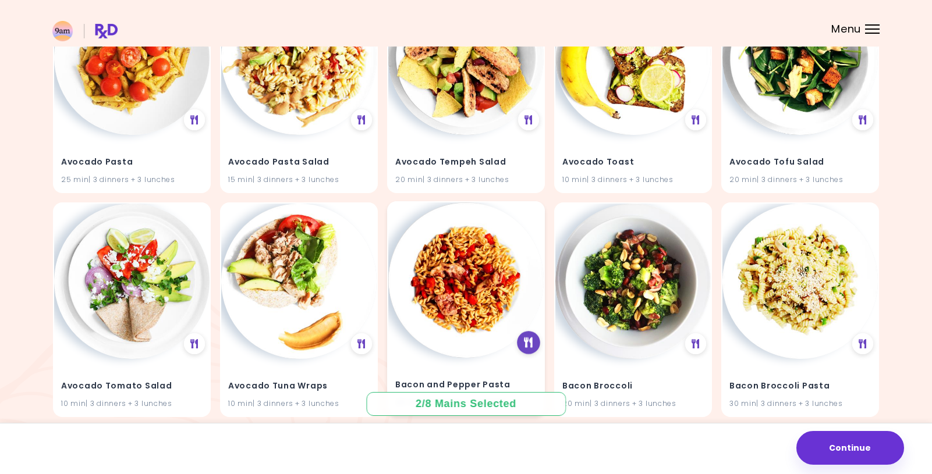
click at [525, 343] on icon at bounding box center [528, 343] width 9 height 10
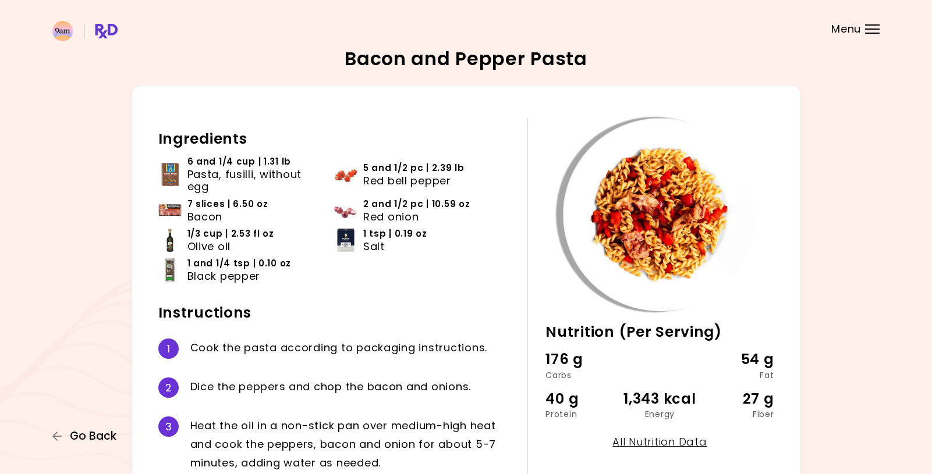
click at [55, 433] on icon "button" at bounding box center [57, 436] width 10 height 10
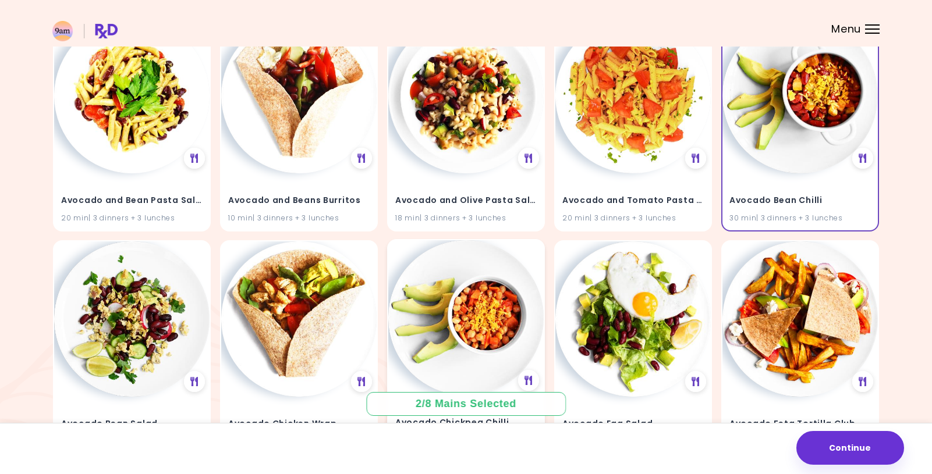
scroll to position [524, 0]
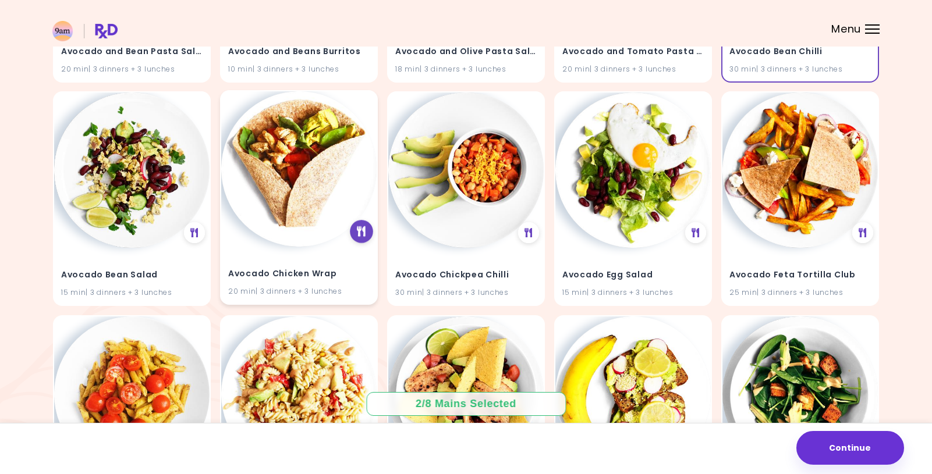
click at [363, 238] on div at bounding box center [361, 232] width 23 height 23
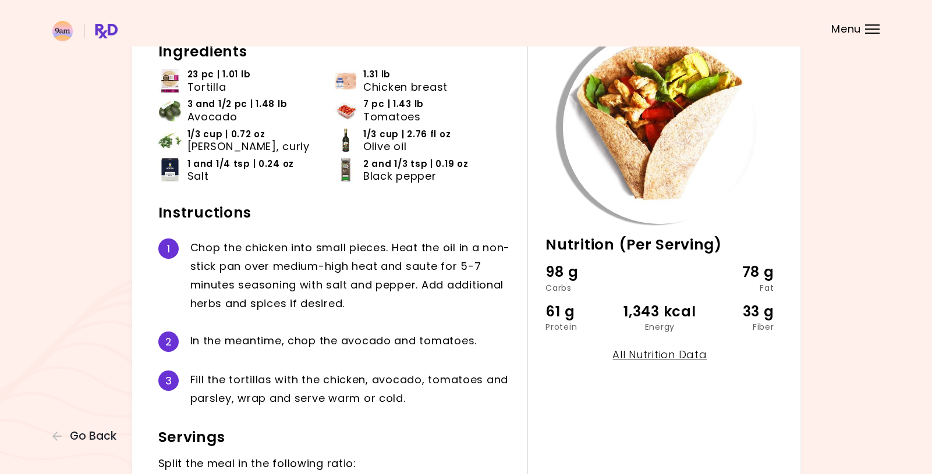
scroll to position [214, 0]
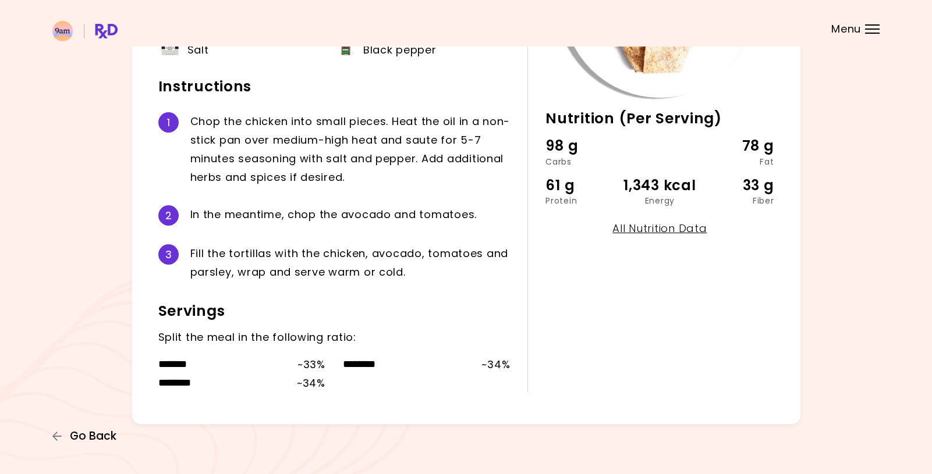
click at [52, 439] on icon "button" at bounding box center [57, 436] width 10 height 10
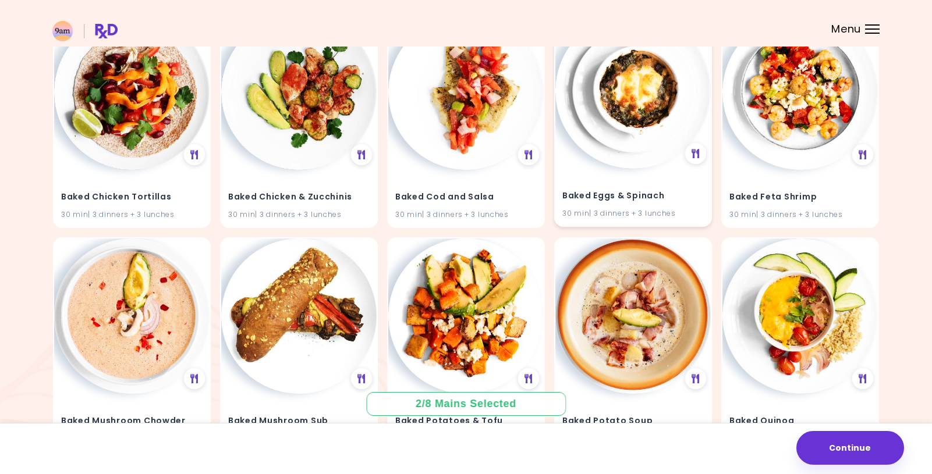
scroll to position [1951, 0]
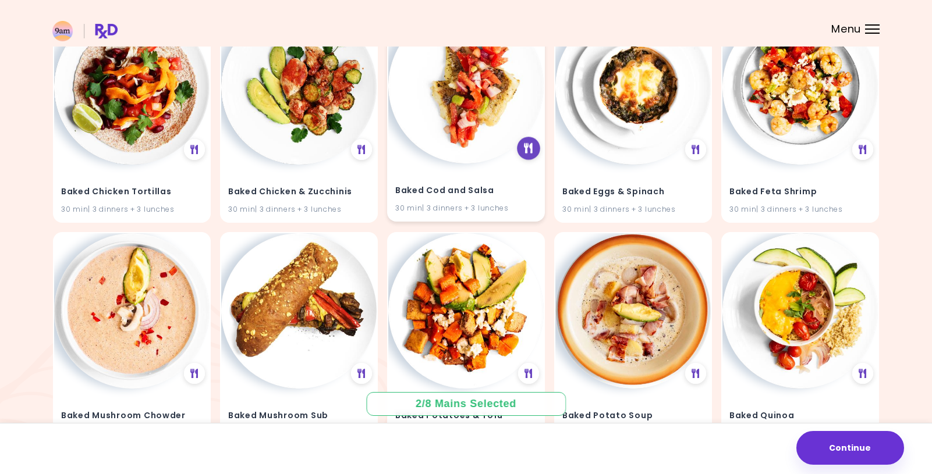
click at [529, 146] on icon at bounding box center [528, 148] width 9 height 10
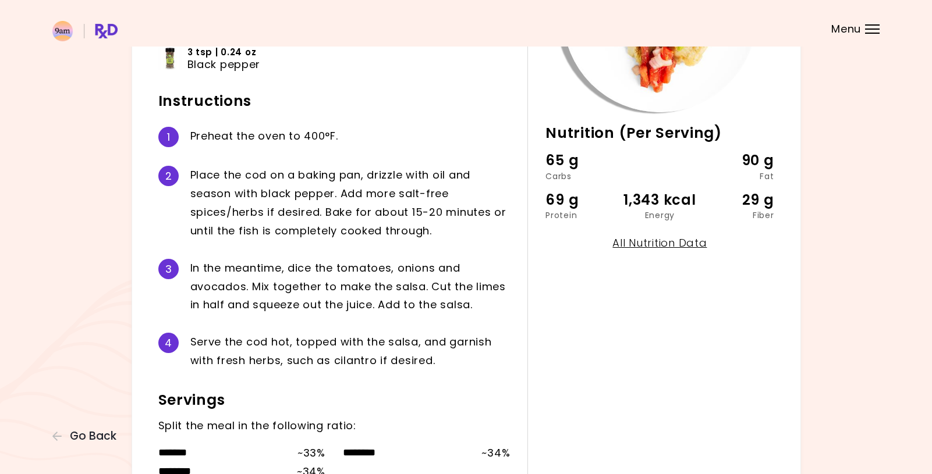
scroll to position [288, 0]
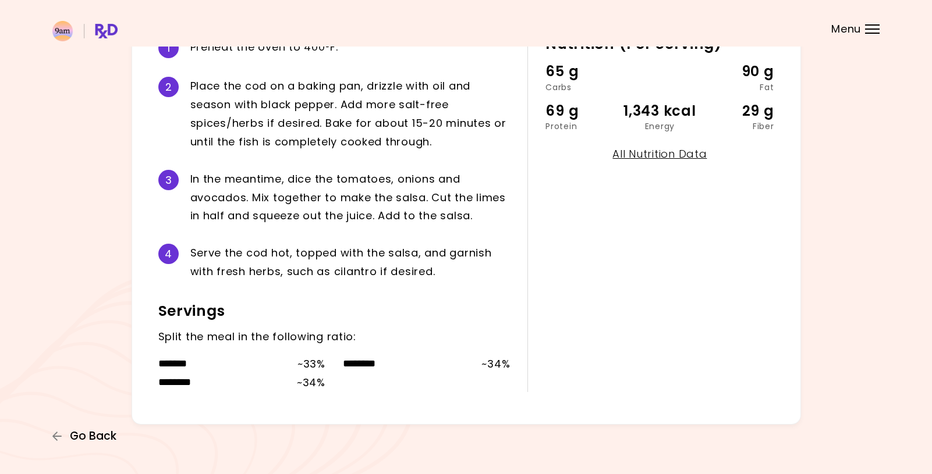
click at [60, 439] on icon "button" at bounding box center [57, 436] width 10 height 10
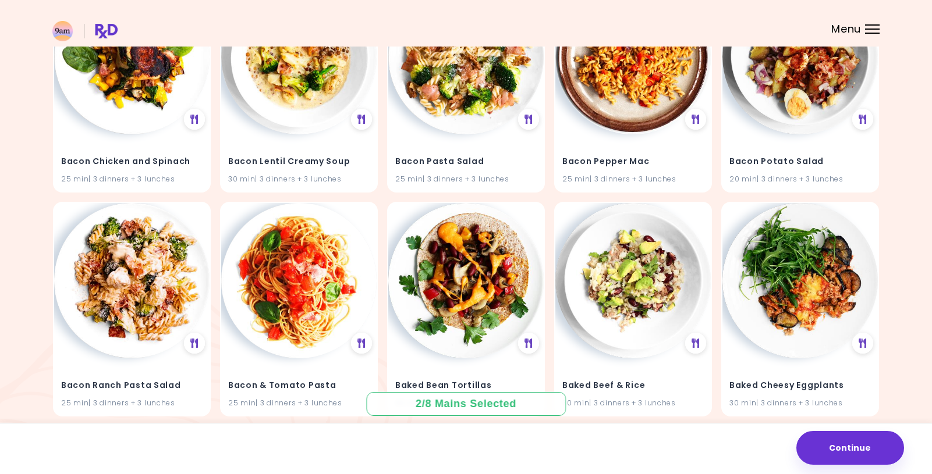
scroll to position [1582, 0]
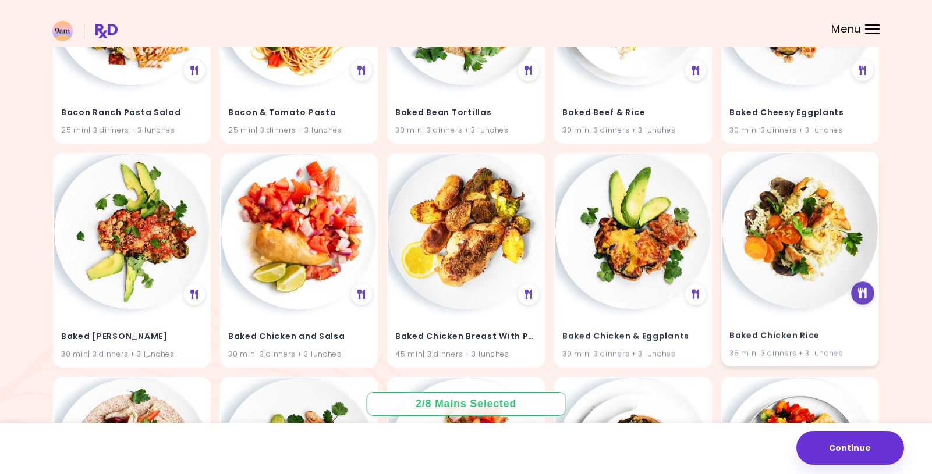
click at [865, 299] on div at bounding box center [862, 293] width 23 height 23
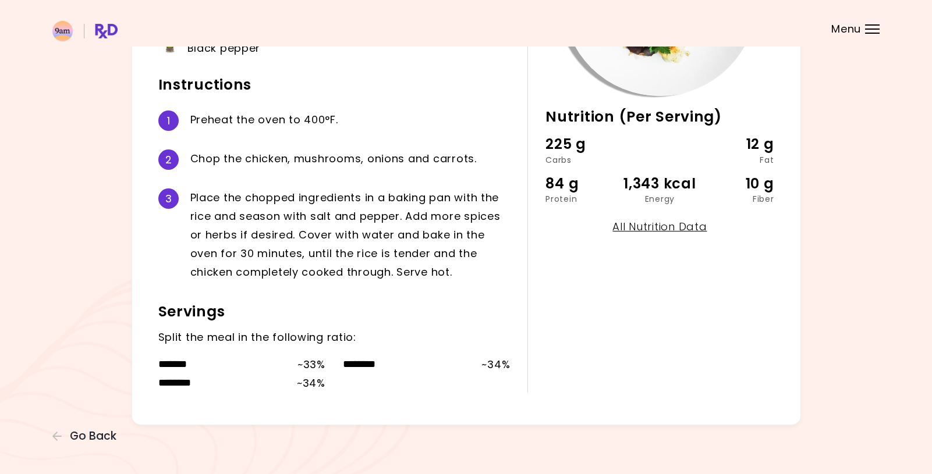
scroll to position [216, 0]
click at [68, 437] on button "Go Back" at bounding box center [87, 436] width 70 height 13
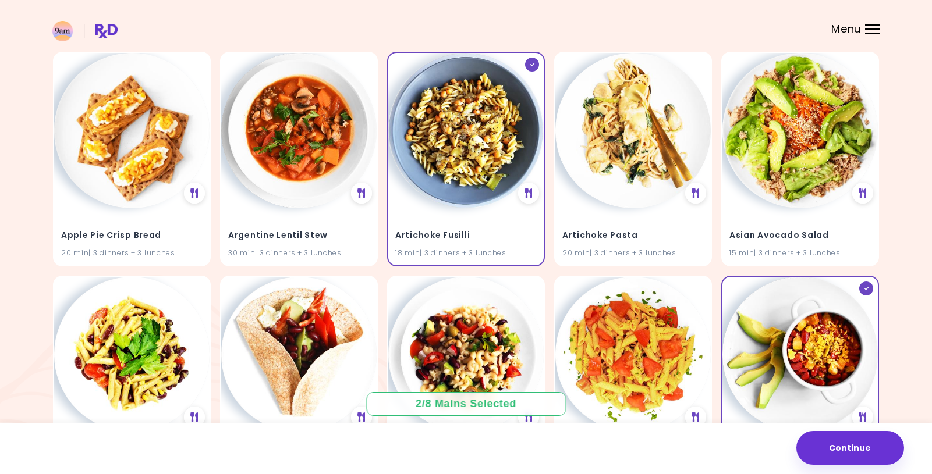
scroll to position [116, 0]
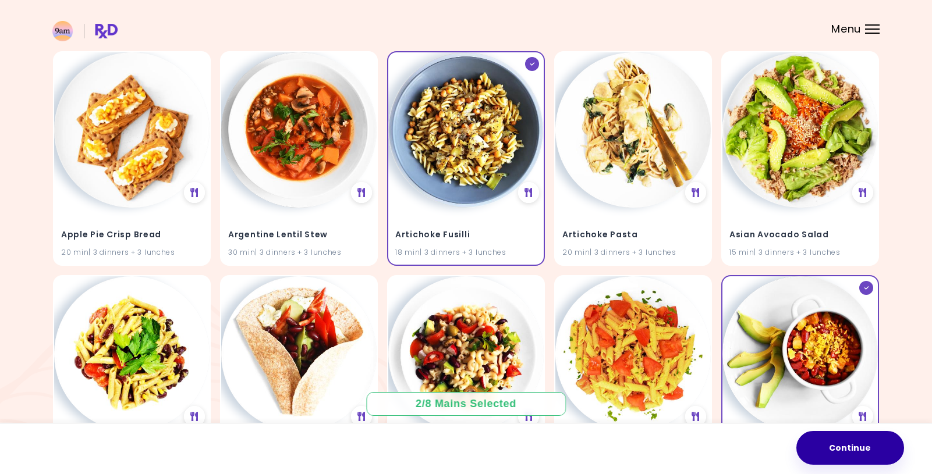
click at [840, 450] on button "Continue" at bounding box center [850, 448] width 108 height 34
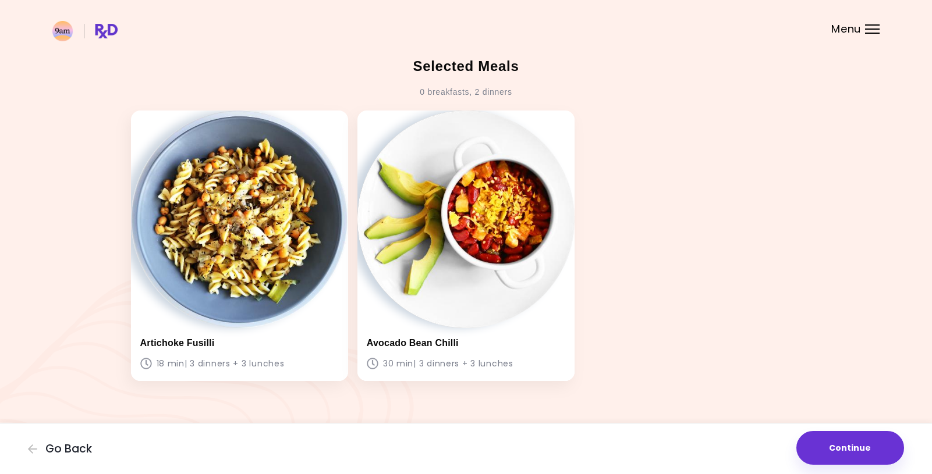
scroll to position [12, 0]
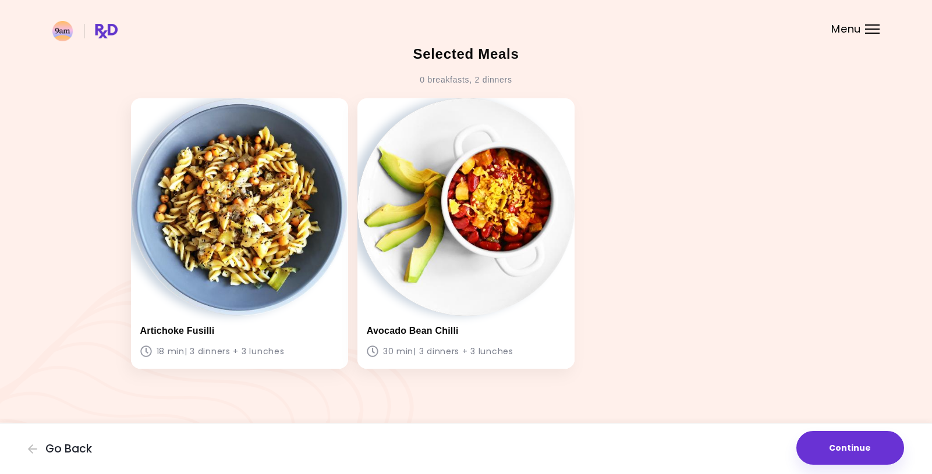
click at [844, 451] on button "Continue" at bounding box center [850, 448] width 108 height 34
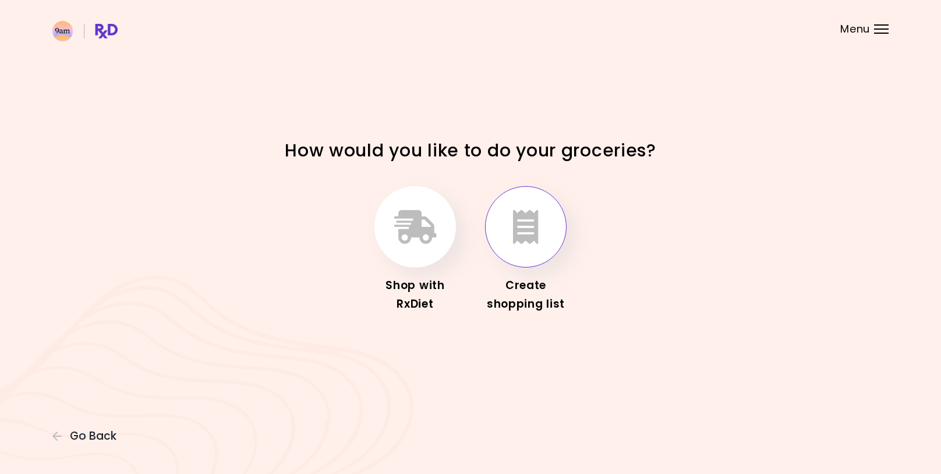
click at [505, 232] on button "button" at bounding box center [525, 226] width 81 height 81
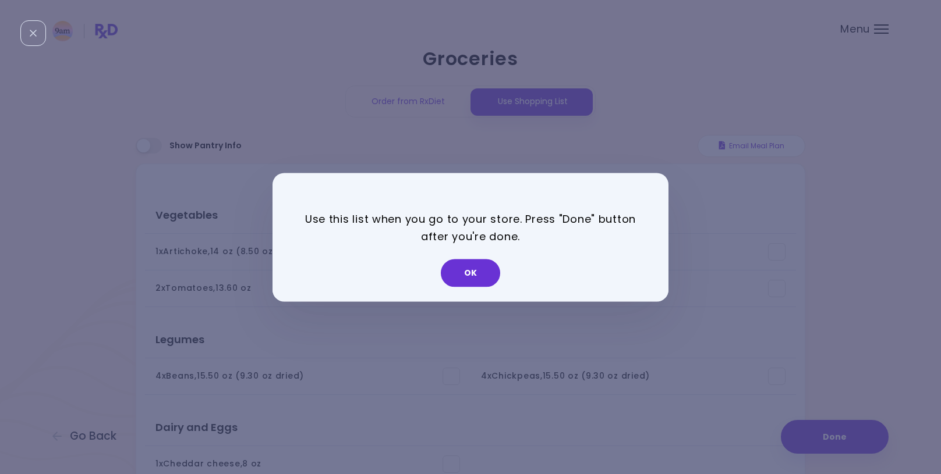
click at [471, 277] on button "OK" at bounding box center [470, 273] width 59 height 28
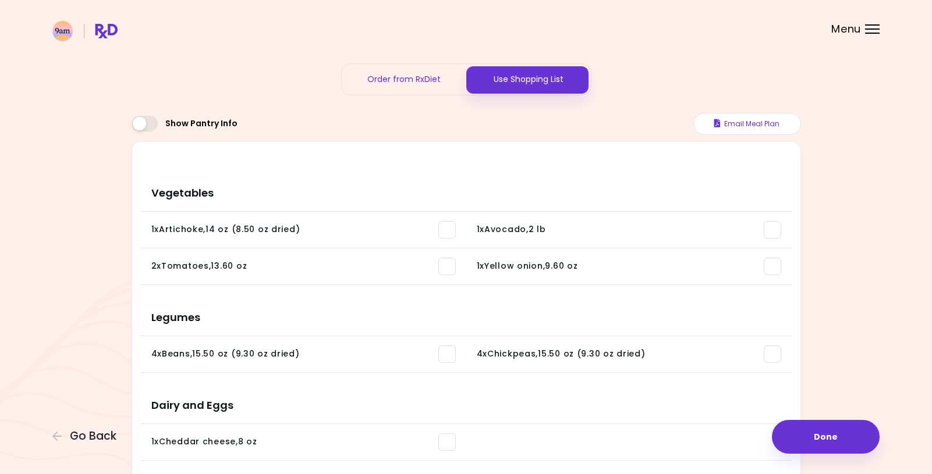
scroll to position [9, 0]
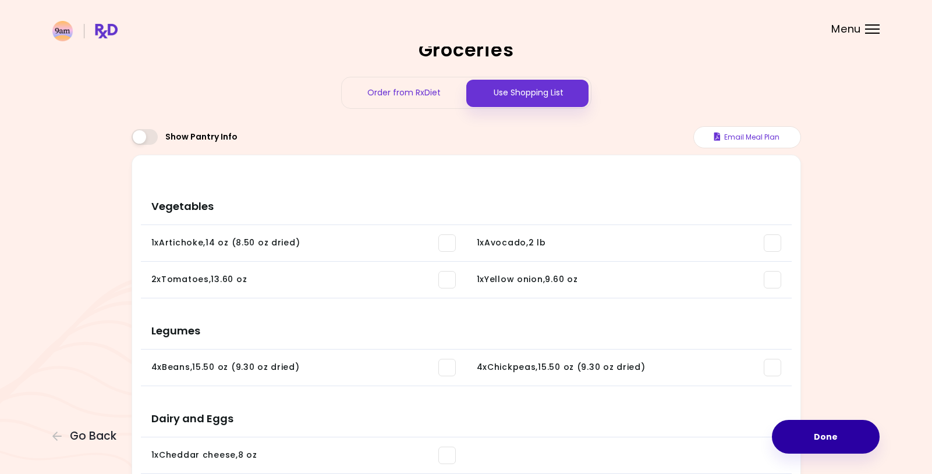
click at [833, 438] on button "Done" at bounding box center [826, 437] width 108 height 34
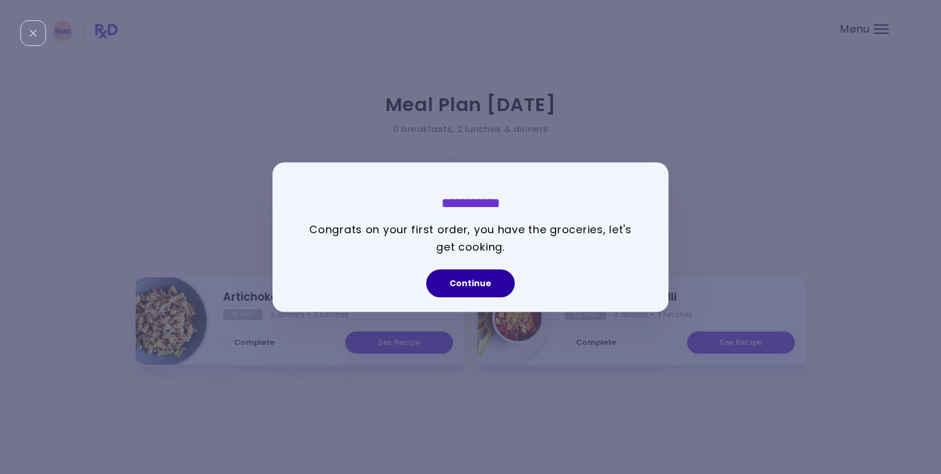
click at [478, 278] on button "Continue" at bounding box center [470, 283] width 88 height 28
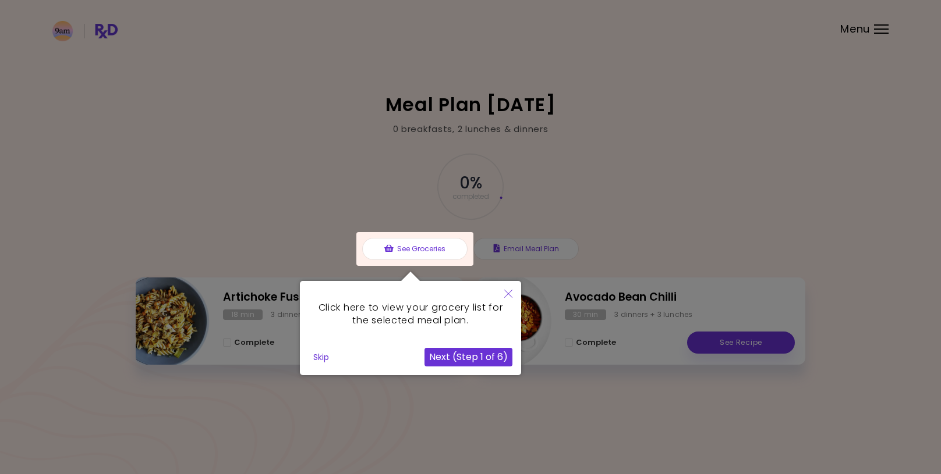
click at [324, 357] on button "Skip" at bounding box center [320, 357] width 25 height 17
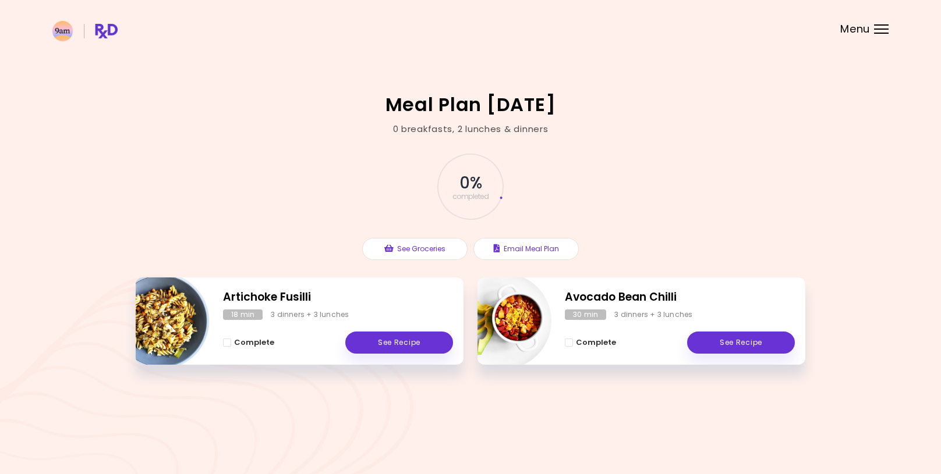
click at [465, 187] on span "0 %" at bounding box center [470, 183] width 22 height 20
click at [228, 343] on span "Complete - Artichoke Fusilli" at bounding box center [227, 343] width 8 height 8
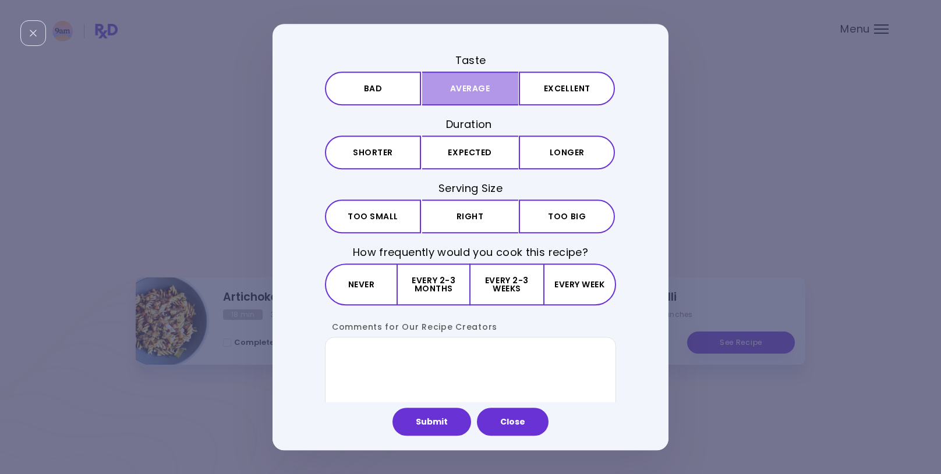
click at [454, 91] on button "Average" at bounding box center [470, 89] width 96 height 34
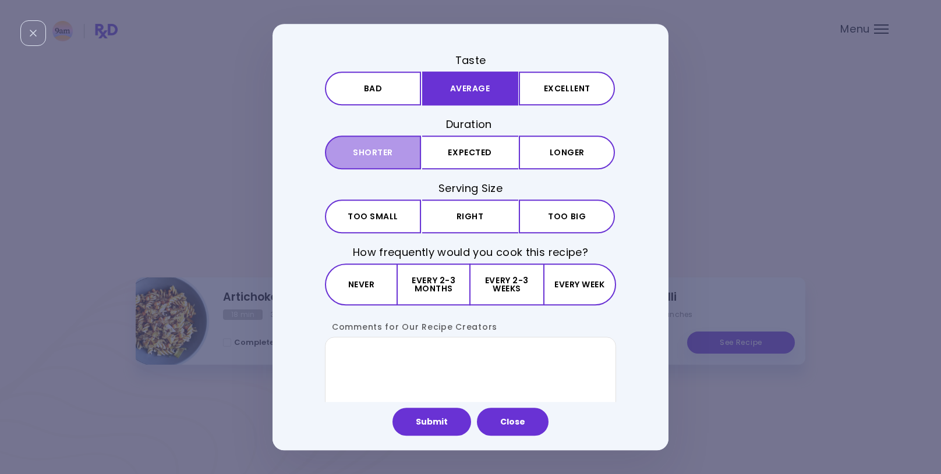
click at [393, 157] on button "Shorter" at bounding box center [373, 153] width 96 height 34
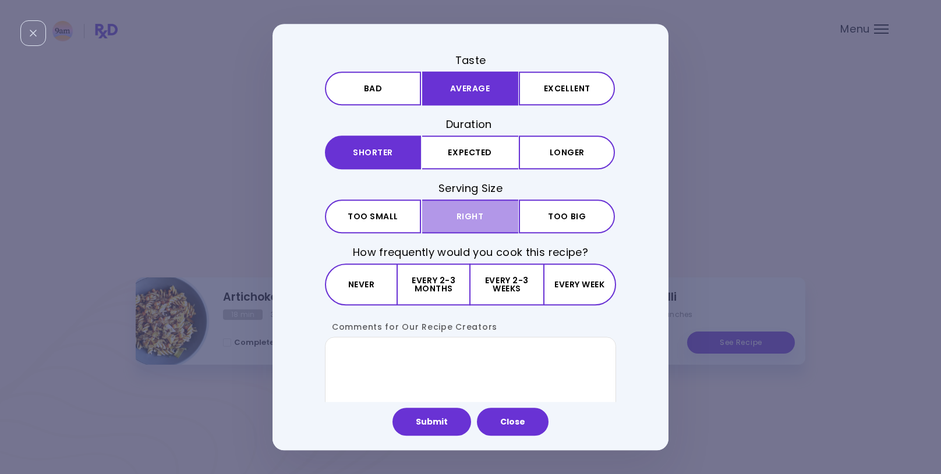
click at [453, 219] on button "Right" at bounding box center [470, 217] width 96 height 34
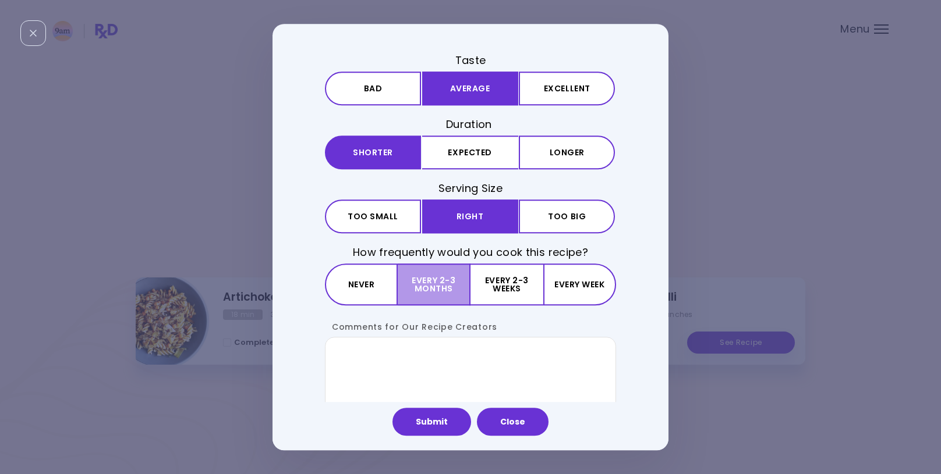
click at [420, 289] on button "Every 2-3 months" at bounding box center [434, 285] width 73 height 42
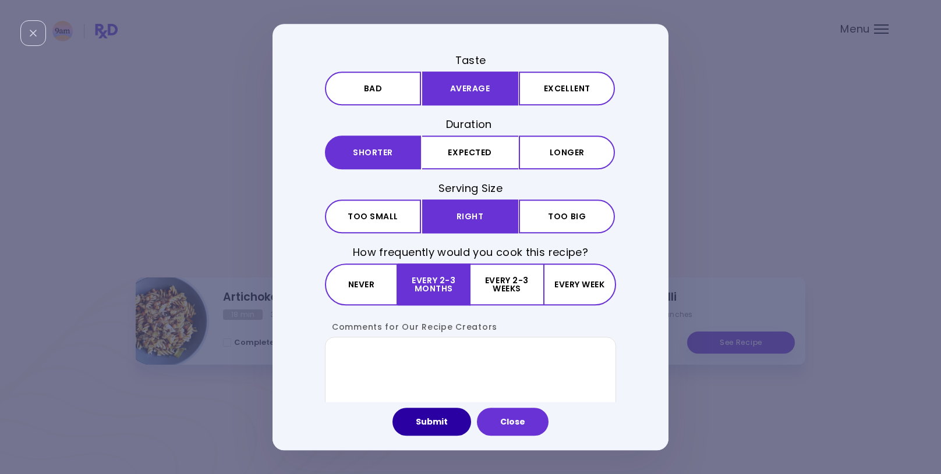
click at [448, 428] on button "Submit" at bounding box center [431, 422] width 79 height 28
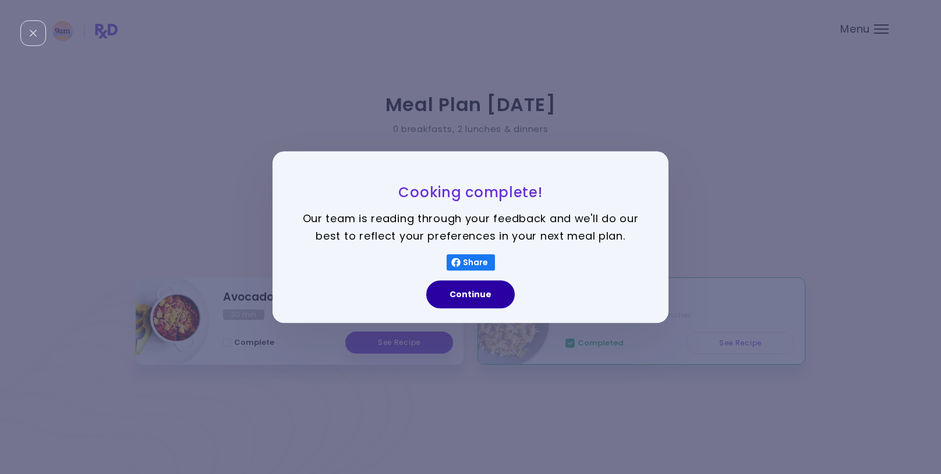
click at [450, 292] on button "Continue" at bounding box center [470, 295] width 88 height 28
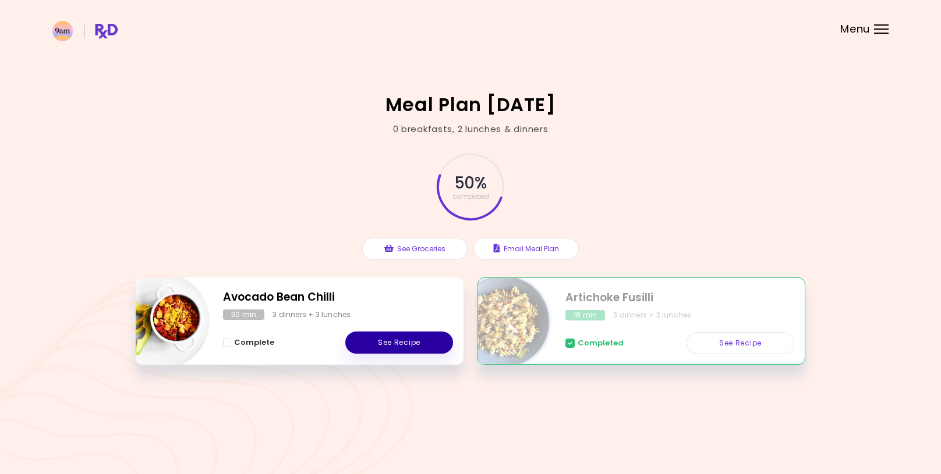
click at [410, 344] on link "See Recipe" at bounding box center [399, 343] width 108 height 22
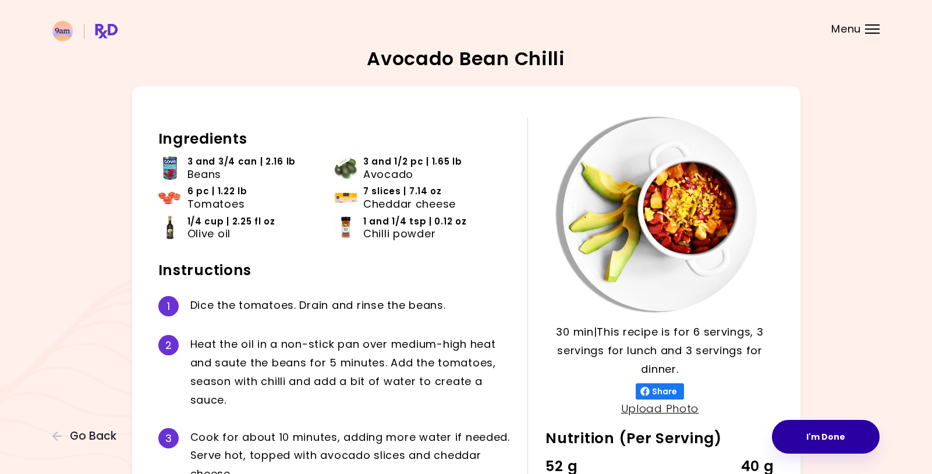
click at [828, 441] on button "I'm Done" at bounding box center [826, 437] width 108 height 34
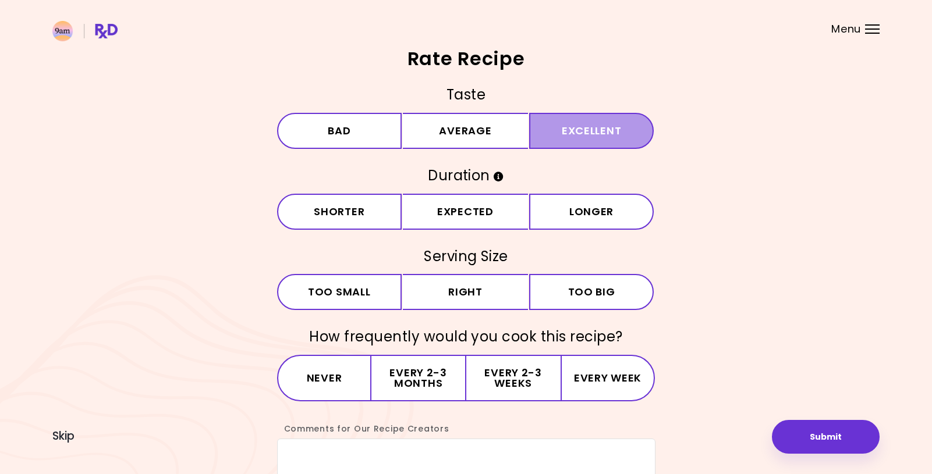
click at [558, 127] on button "Excellent" at bounding box center [591, 131] width 125 height 36
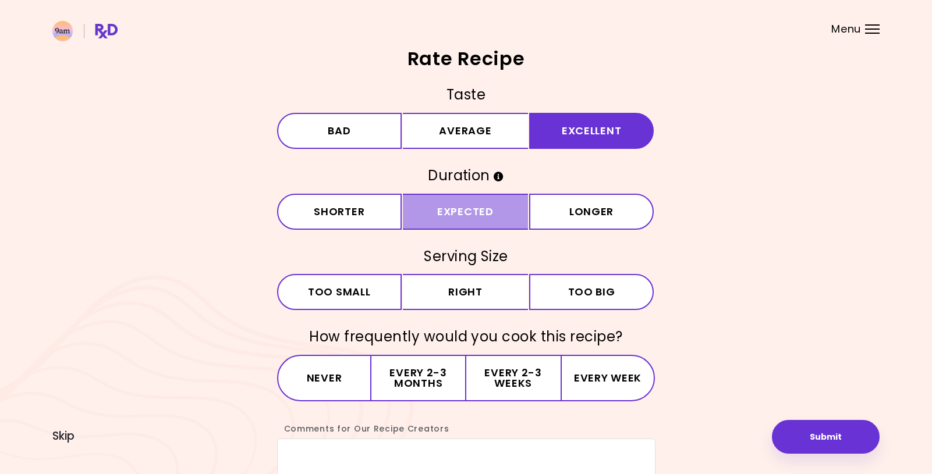
click at [484, 212] on button "Expected" at bounding box center [465, 212] width 125 height 36
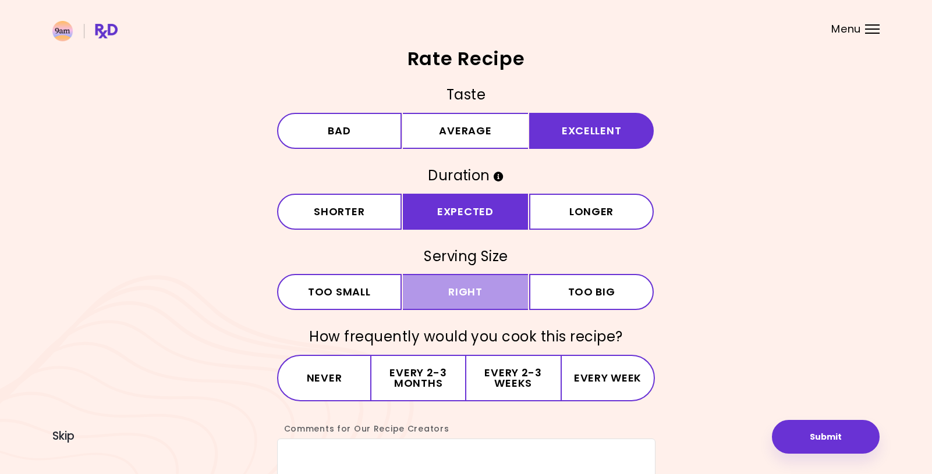
click at [501, 289] on button "Right" at bounding box center [465, 292] width 125 height 36
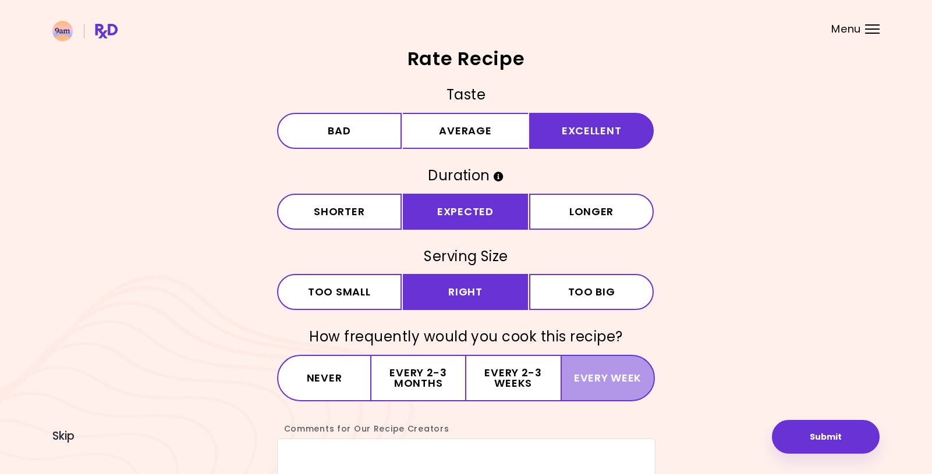
click at [615, 384] on button "Every week" at bounding box center [607, 378] width 95 height 47
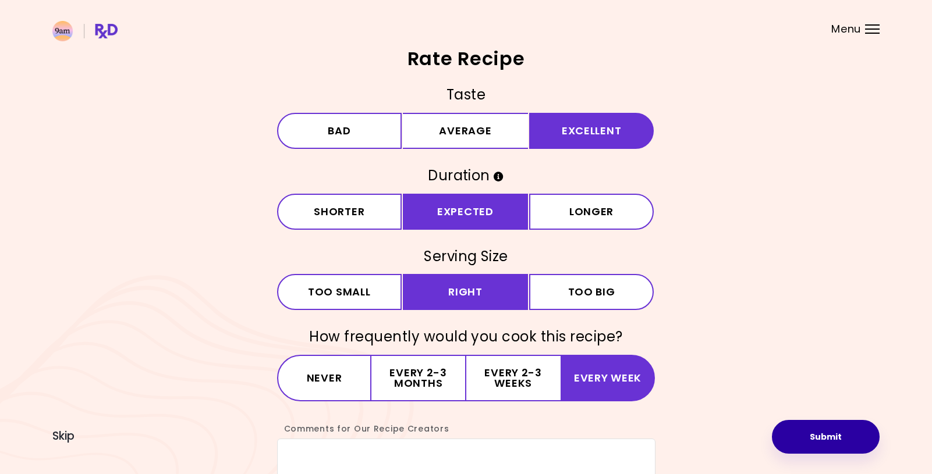
click at [841, 448] on button "Submit" at bounding box center [826, 437] width 108 height 34
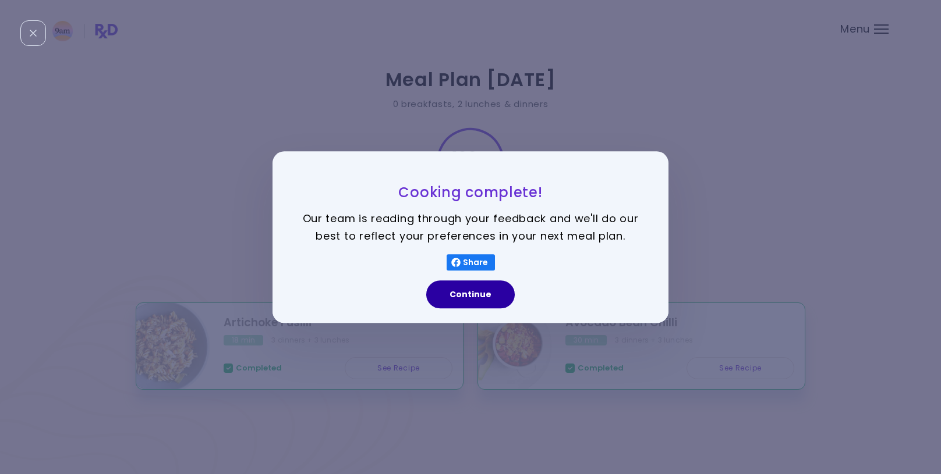
click at [474, 299] on button "Continue" at bounding box center [470, 295] width 88 height 28
